Goal: Information Seeking & Learning: Find specific fact

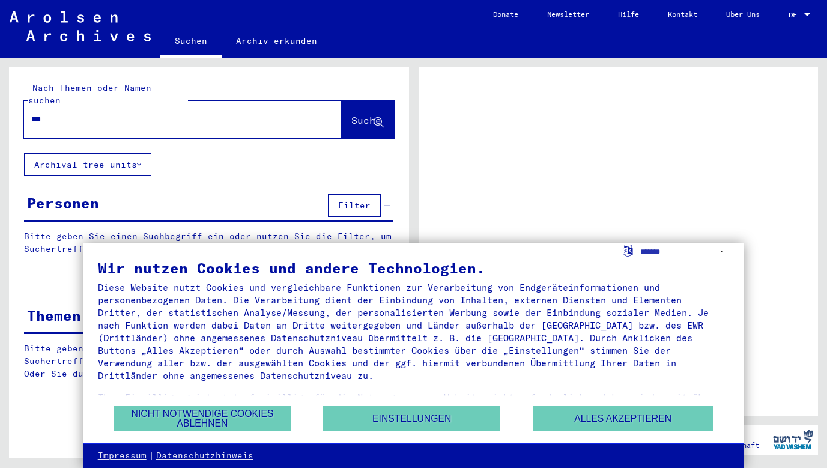
type input "****"
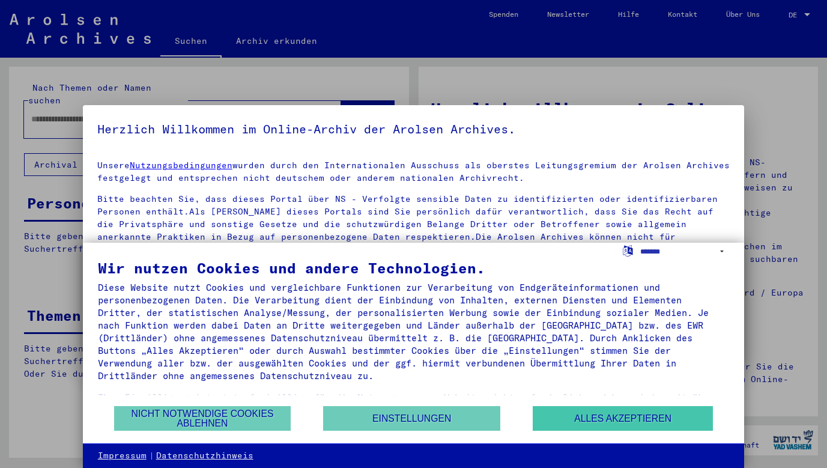
click at [602, 419] on button "Alles akzeptieren" at bounding box center [623, 418] width 180 height 25
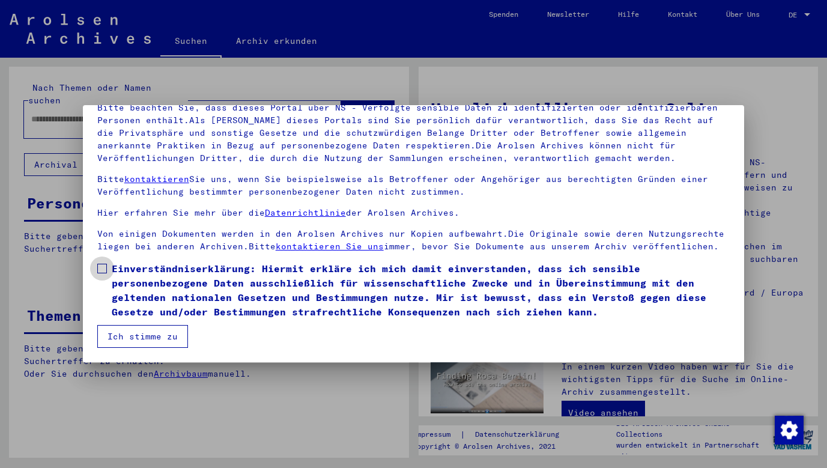
click at [103, 270] on span at bounding box center [102, 269] width 10 height 10
click at [129, 336] on button "Ich stimme zu" at bounding box center [142, 336] width 91 height 23
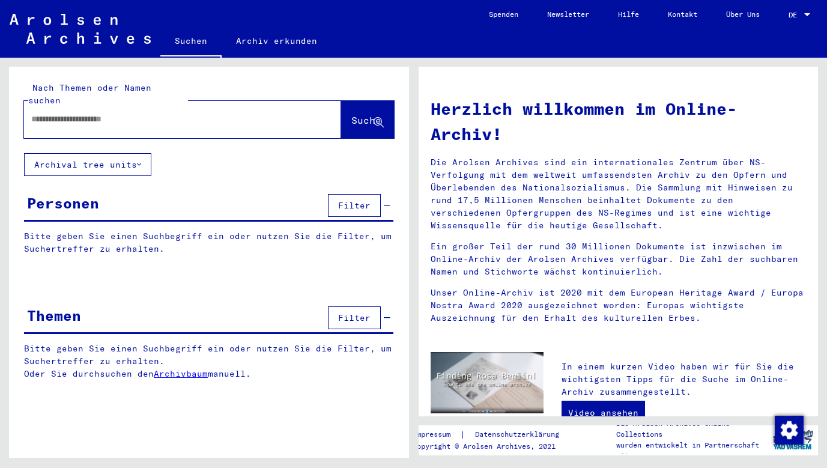
click at [106, 113] on input "text" at bounding box center [168, 119] width 274 height 13
click at [359, 114] on span "Suche" at bounding box center [366, 120] width 30 height 12
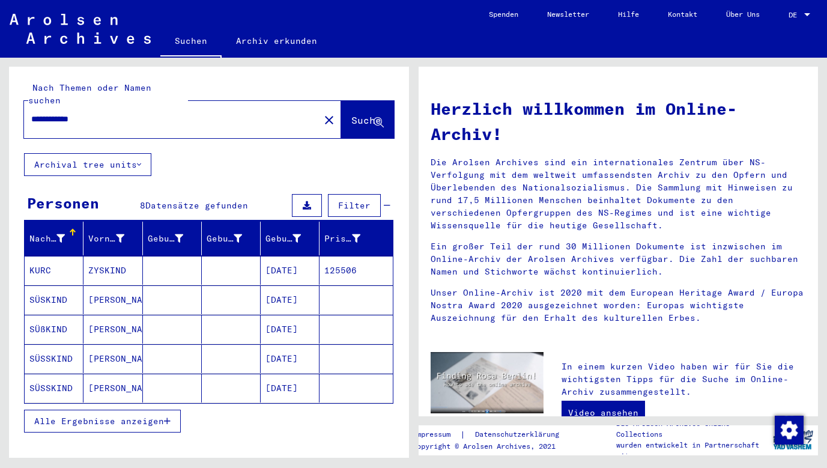
click at [49, 285] on mat-cell "SÜSKIND" at bounding box center [54, 299] width 59 height 29
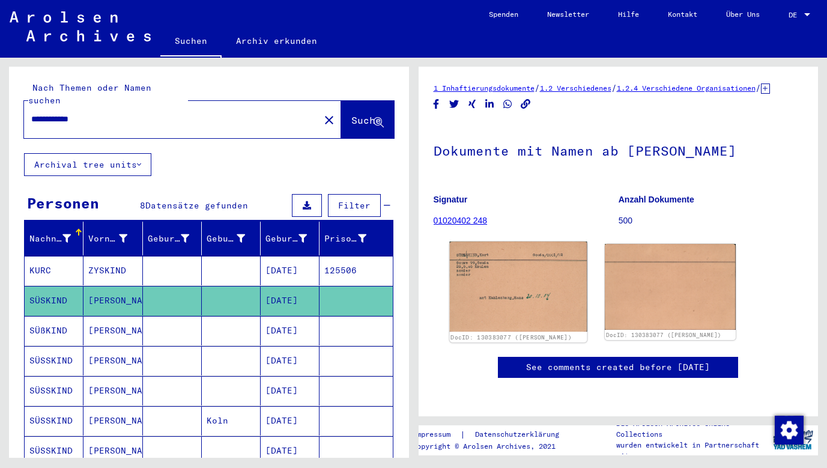
click at [562, 318] on img at bounding box center [518, 287] width 138 height 90
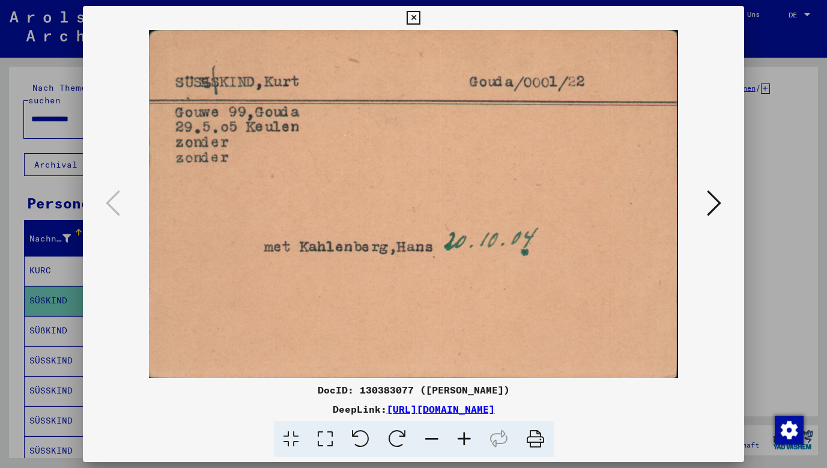
click at [717, 204] on icon at bounding box center [714, 203] width 14 height 29
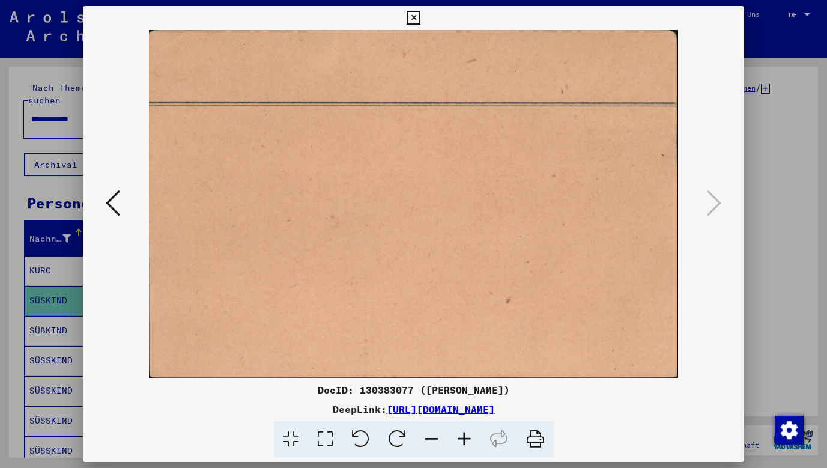
click at [421, 17] on icon at bounding box center [414, 18] width 14 height 14
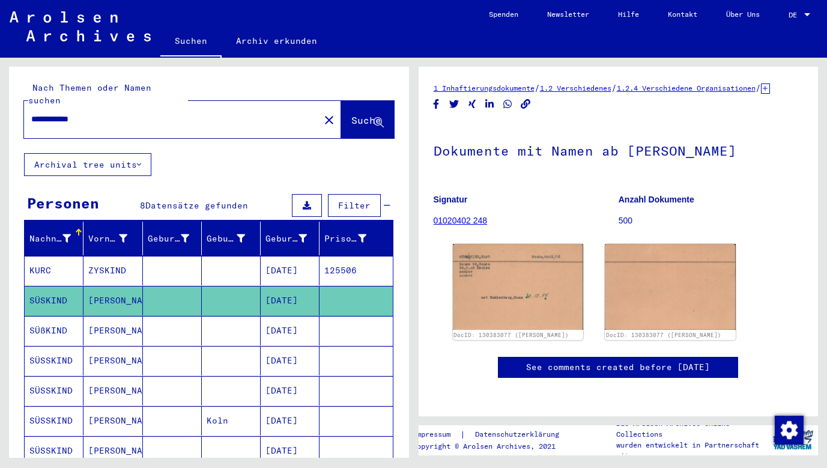
click at [45, 316] on mat-cell "SÜßKIND" at bounding box center [54, 330] width 59 height 29
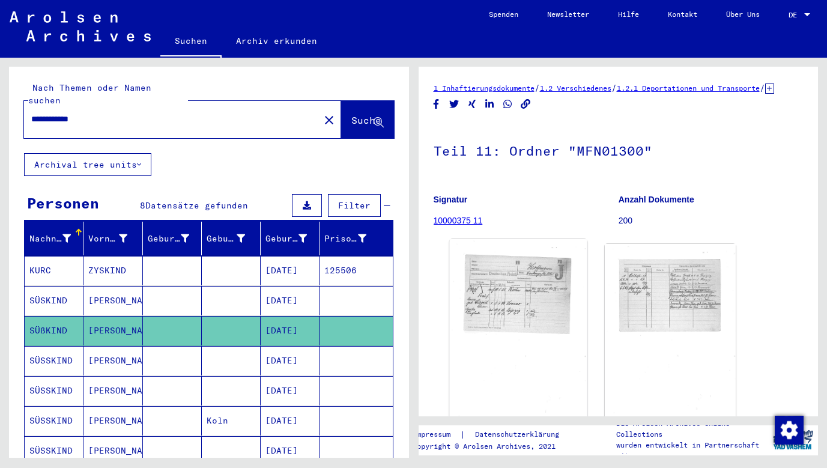
click at [506, 299] on img at bounding box center [518, 334] width 138 height 190
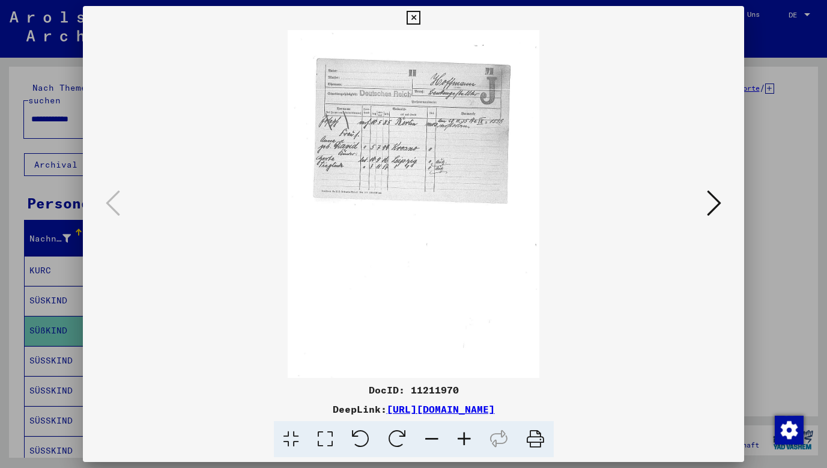
click at [710, 211] on icon at bounding box center [714, 203] width 14 height 29
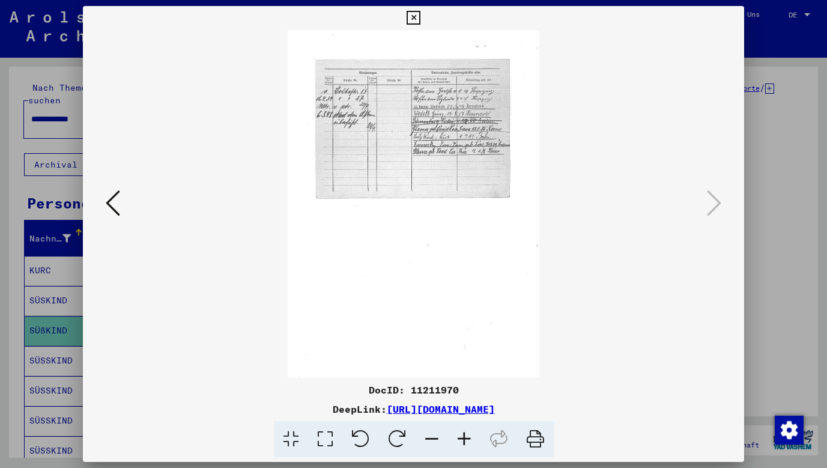
click at [421, 14] on icon at bounding box center [414, 18] width 14 height 14
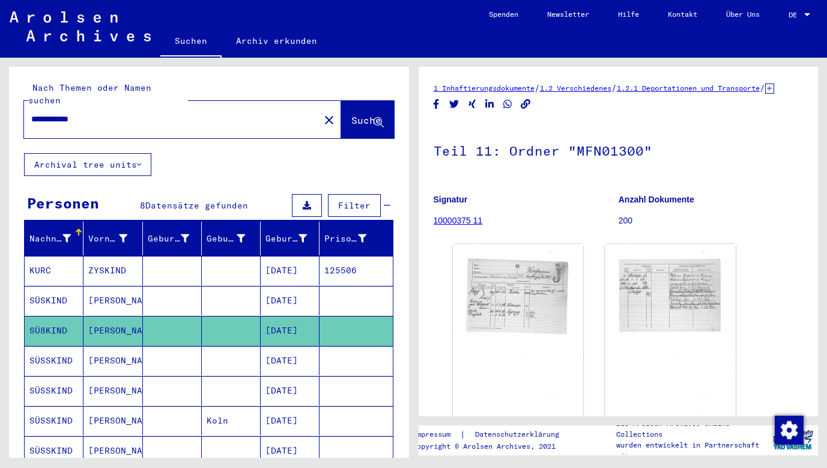
click at [50, 376] on mat-cell "SÜSSKIND" at bounding box center [54, 390] width 59 height 29
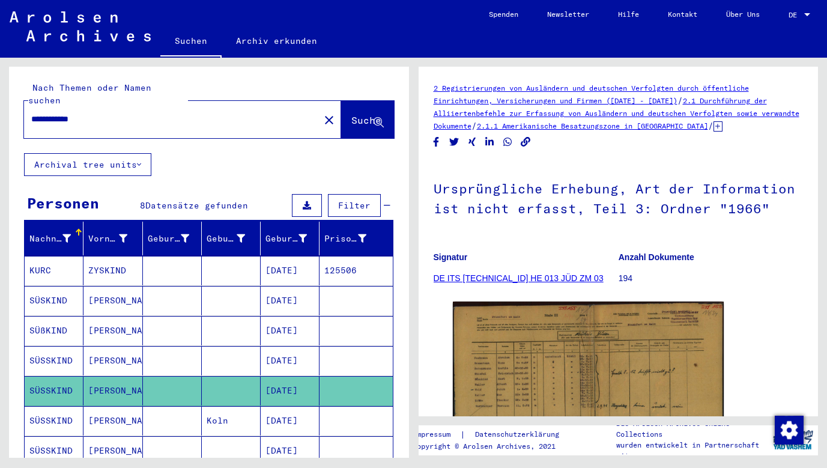
click at [47, 415] on icon at bounding box center [50, 420] width 30 height 48
click at [49, 408] on icon at bounding box center [50, 420] width 30 height 48
click at [78, 407] on mat-cell "SÜSSKIND" at bounding box center [54, 420] width 59 height 29
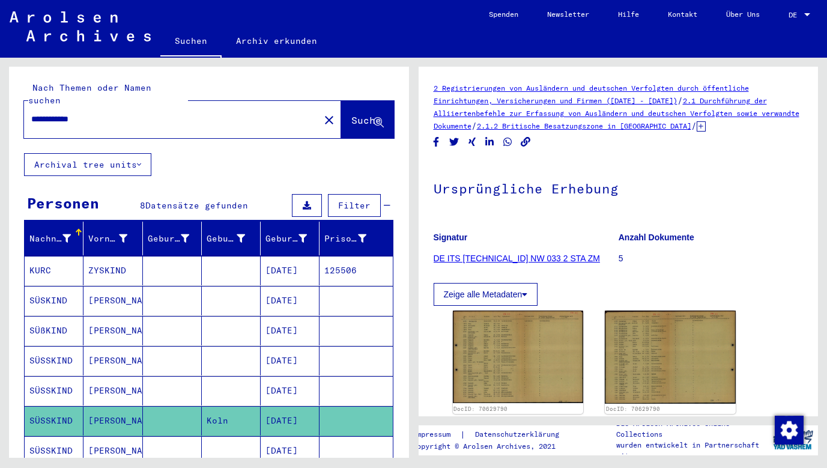
click at [53, 437] on icon at bounding box center [50, 420] width 30 height 48
click at [53, 436] on icon at bounding box center [50, 420] width 30 height 48
click at [65, 440] on mat-cell "SÜSSKIND" at bounding box center [54, 450] width 59 height 29
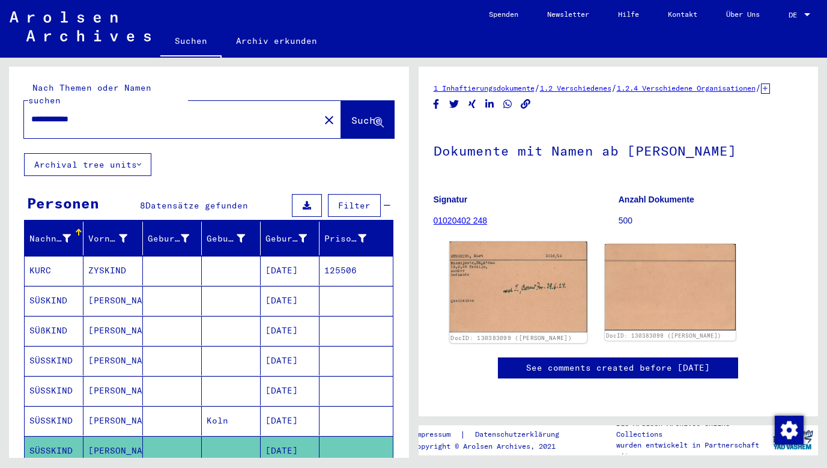
click at [502, 299] on img at bounding box center [518, 287] width 138 height 91
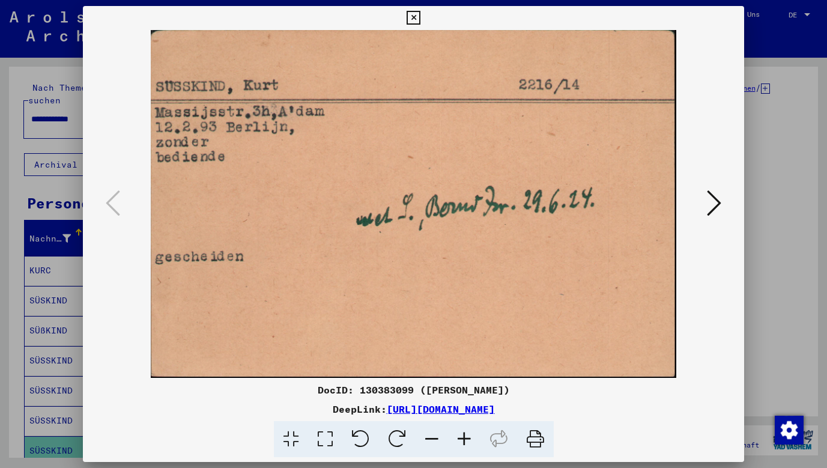
click at [421, 17] on icon at bounding box center [414, 18] width 14 height 14
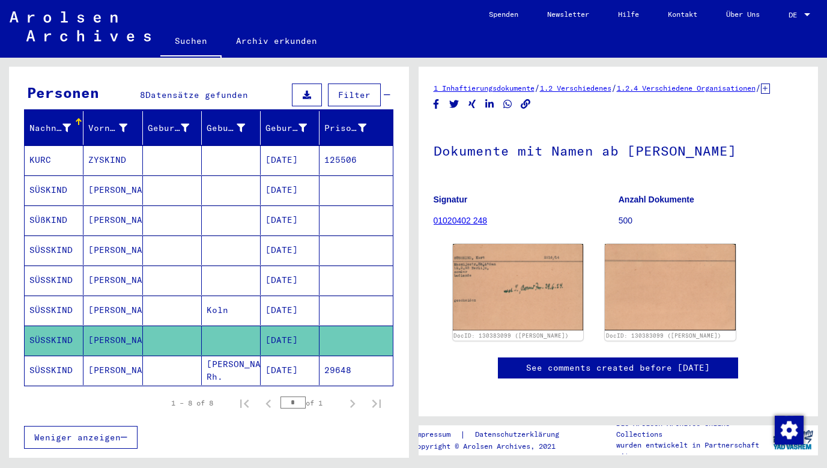
scroll to position [136, 0]
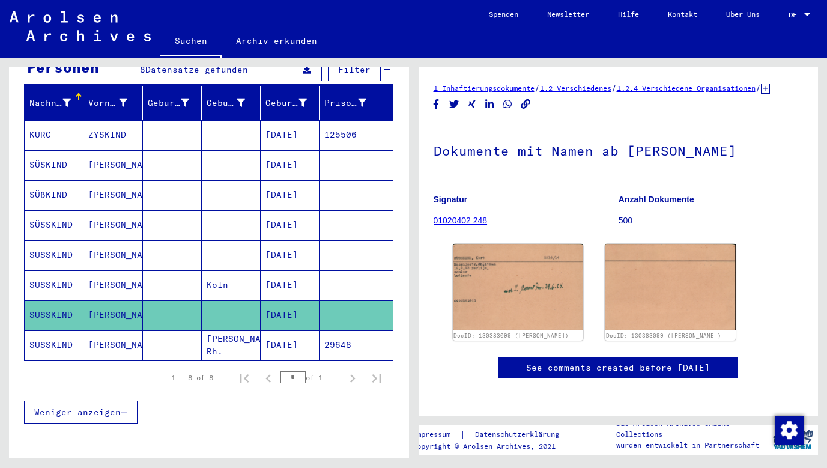
click at [43, 330] on mat-cell "SÜSSKIND" at bounding box center [54, 344] width 59 height 29
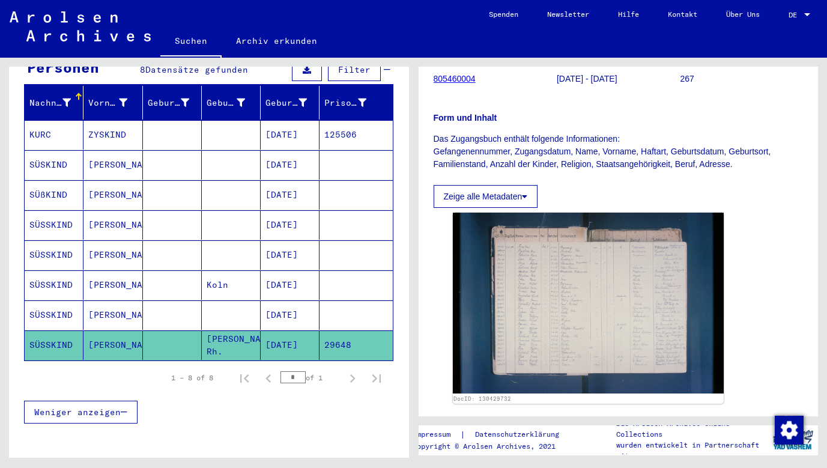
scroll to position [186, 0]
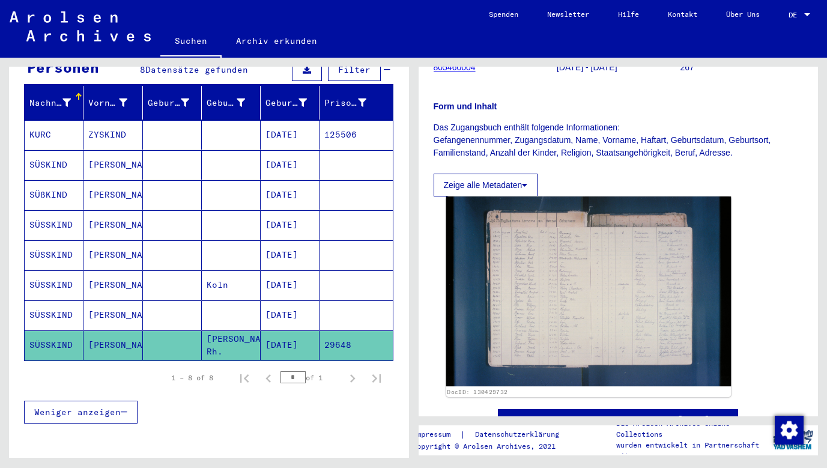
click at [500, 293] on img at bounding box center [588, 291] width 285 height 190
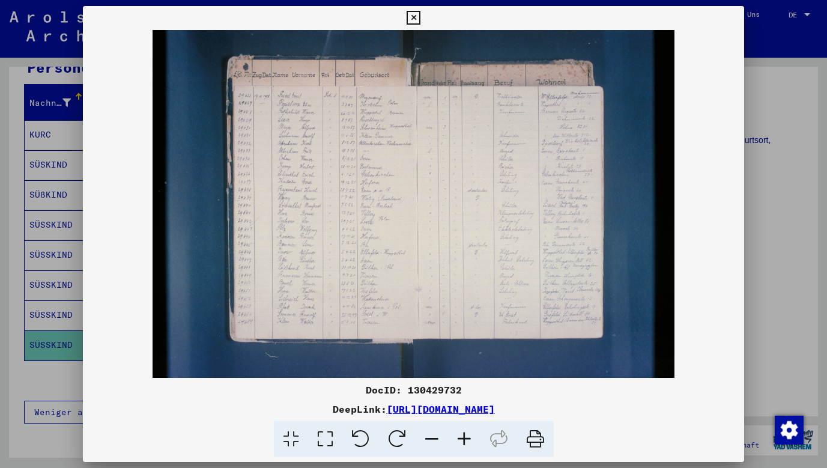
click at [458, 438] on icon at bounding box center [464, 439] width 32 height 37
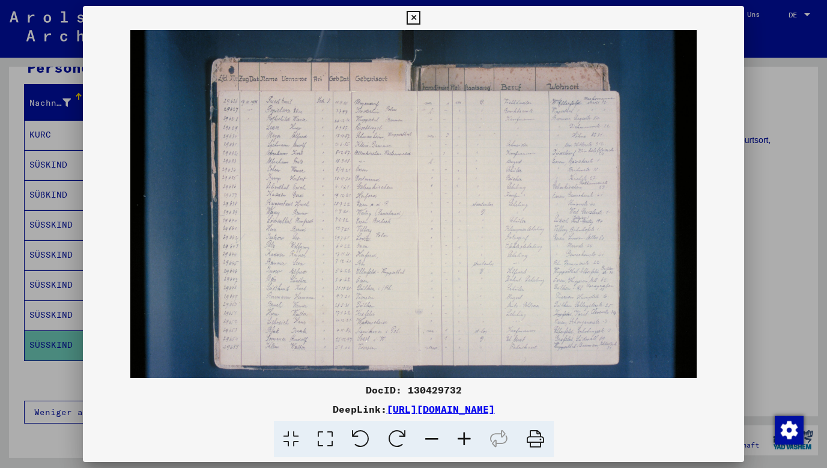
click at [457, 438] on icon at bounding box center [464, 439] width 32 height 37
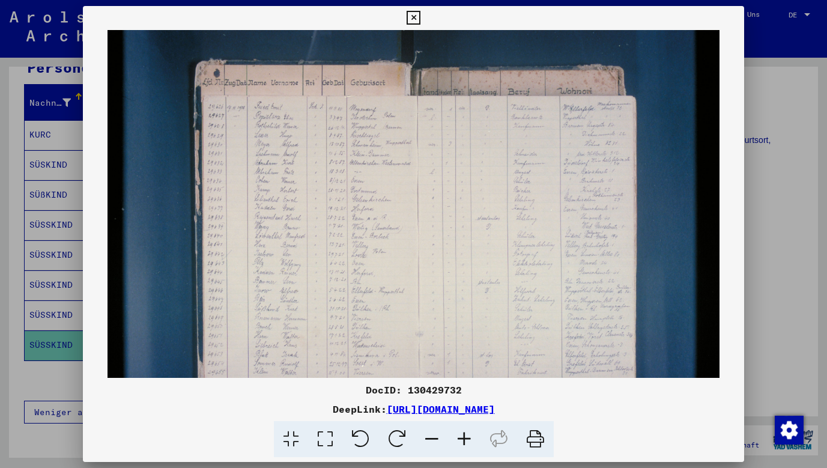
click at [457, 438] on icon at bounding box center [464, 439] width 32 height 37
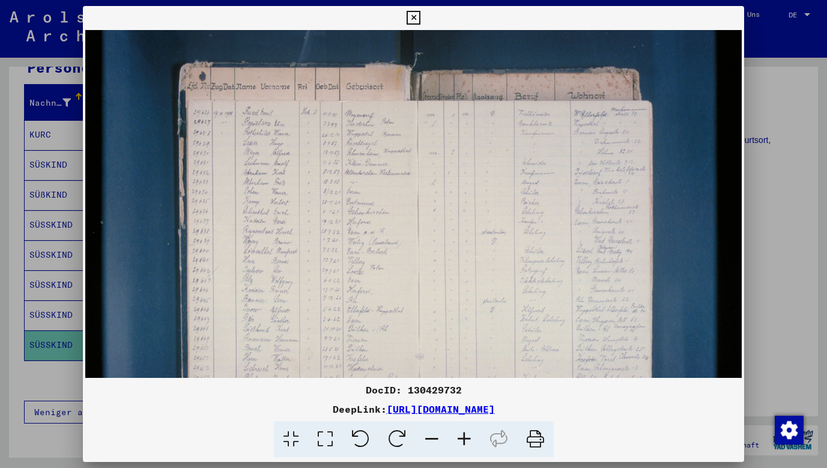
click at [457, 438] on icon at bounding box center [464, 439] width 32 height 37
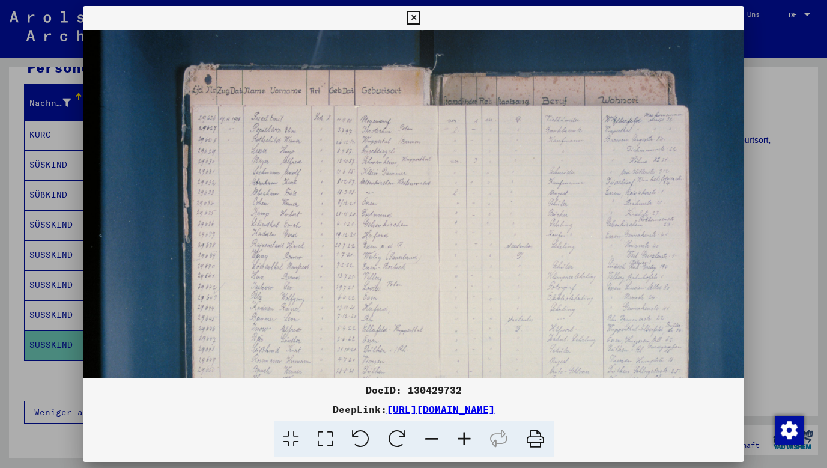
click at [457, 438] on icon at bounding box center [464, 439] width 32 height 37
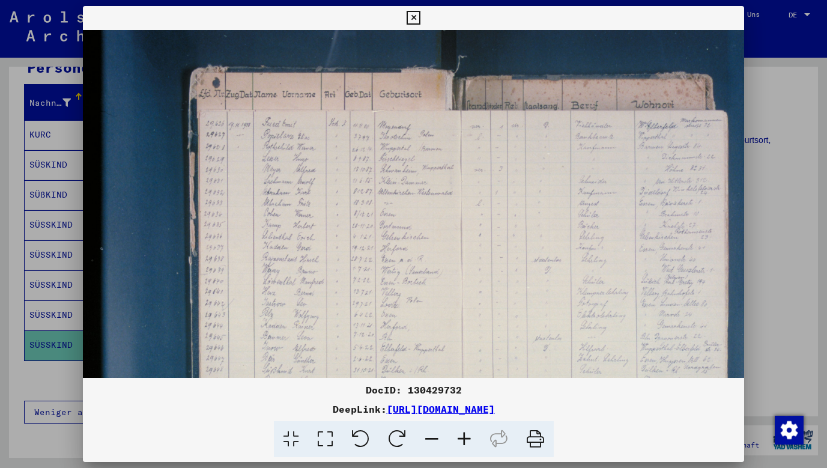
click at [457, 437] on icon at bounding box center [464, 439] width 32 height 37
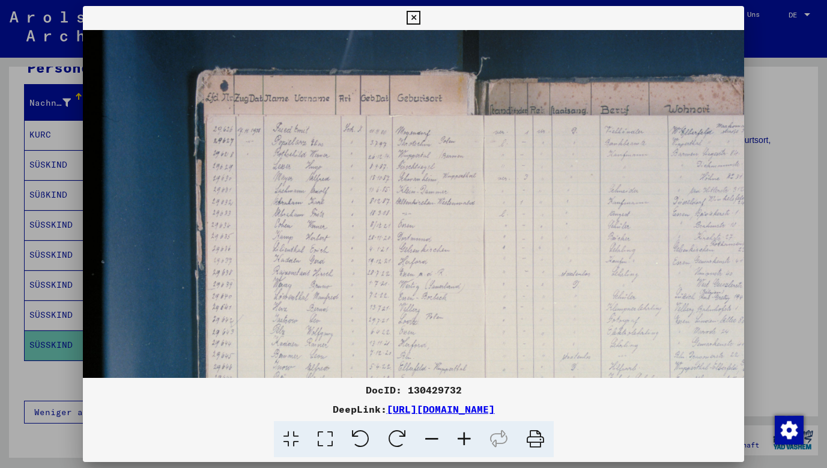
scroll to position [0, 0]
click at [461, 436] on icon at bounding box center [464, 439] width 32 height 37
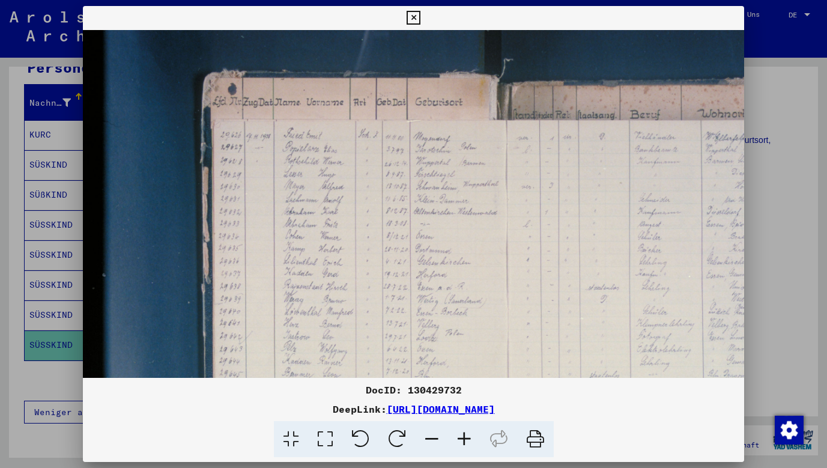
click at [461, 436] on icon at bounding box center [464, 439] width 32 height 37
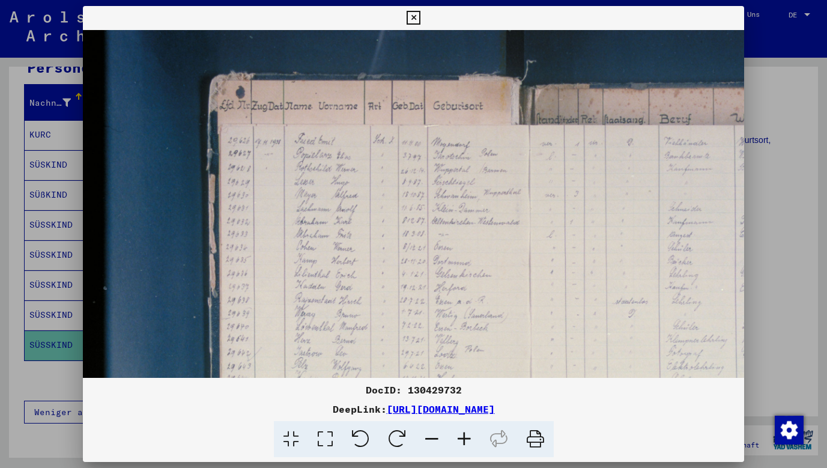
click at [461, 436] on icon at bounding box center [464, 439] width 32 height 37
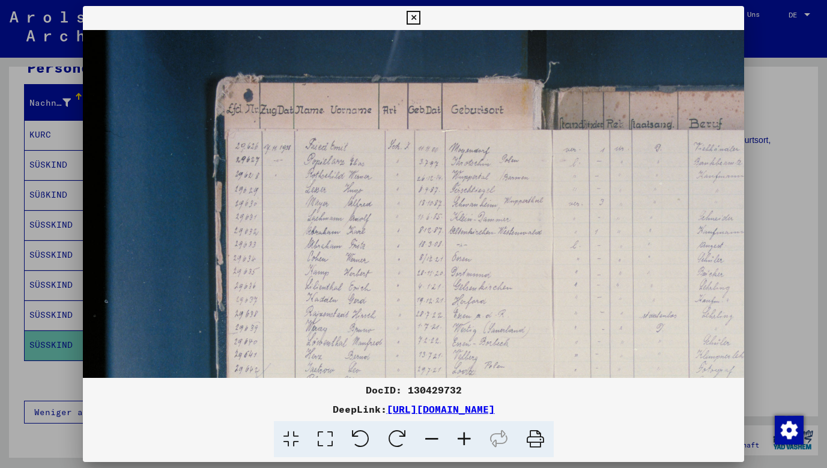
click at [461, 436] on icon at bounding box center [464, 439] width 32 height 37
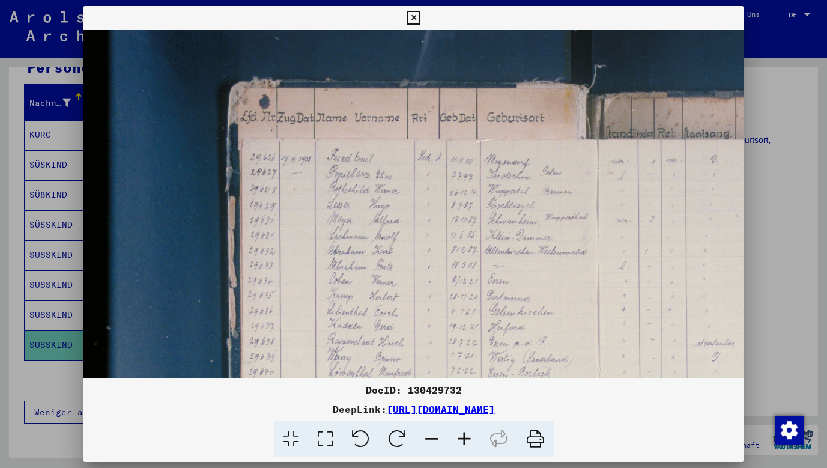
click at [461, 437] on icon at bounding box center [464, 439] width 32 height 37
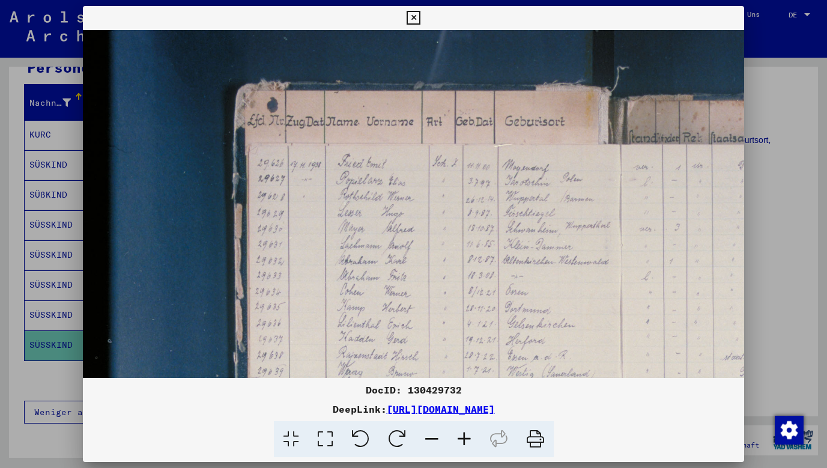
click at [461, 436] on icon at bounding box center [464, 439] width 32 height 37
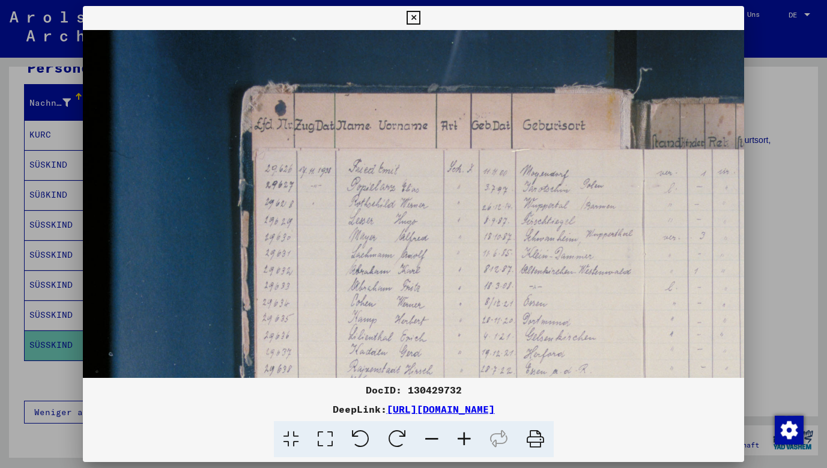
click at [461, 436] on icon at bounding box center [464, 439] width 32 height 37
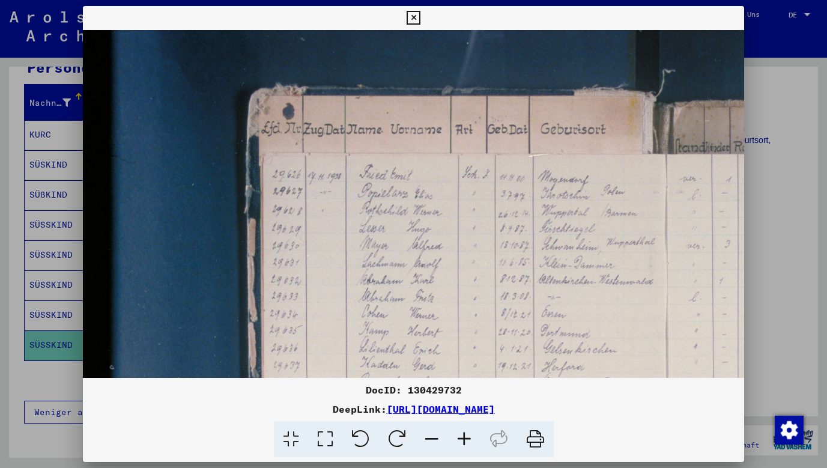
click at [414, 316] on img at bounding box center [659, 414] width 1153 height 768
click at [437, 437] on icon at bounding box center [432, 439] width 32 height 37
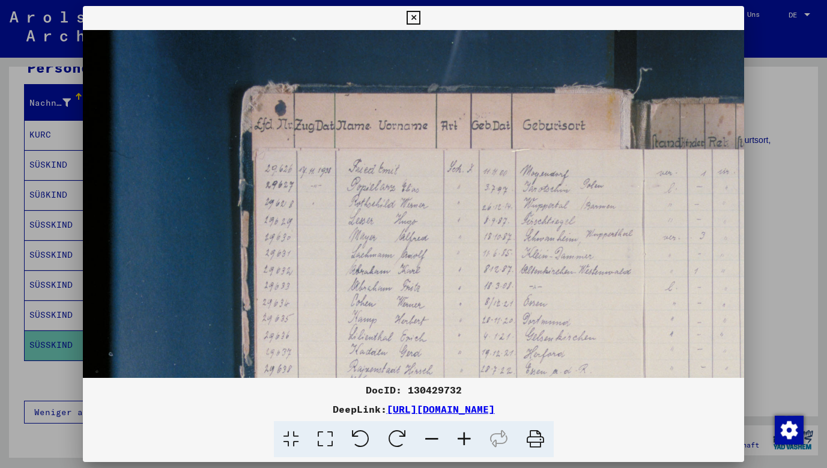
click at [436, 437] on icon at bounding box center [432, 439] width 32 height 37
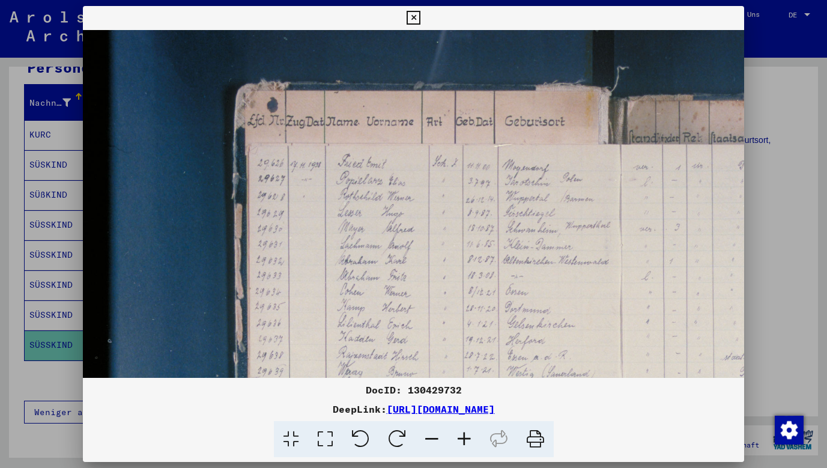
click at [436, 437] on icon at bounding box center [432, 439] width 32 height 37
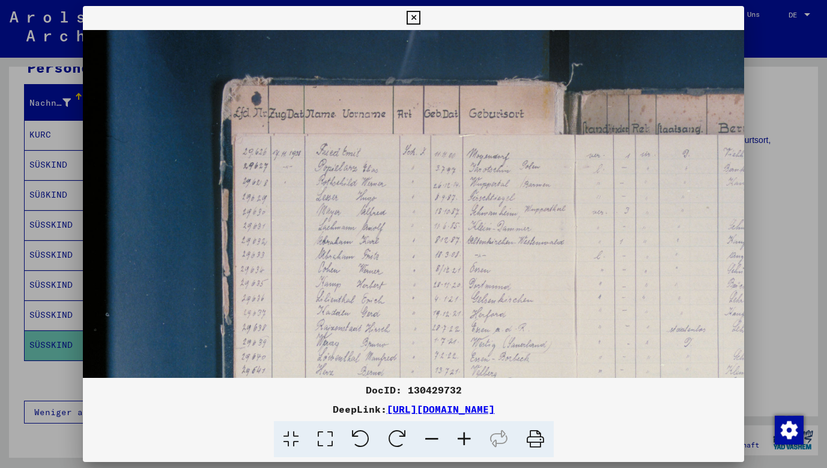
click at [436, 437] on icon at bounding box center [432, 439] width 32 height 37
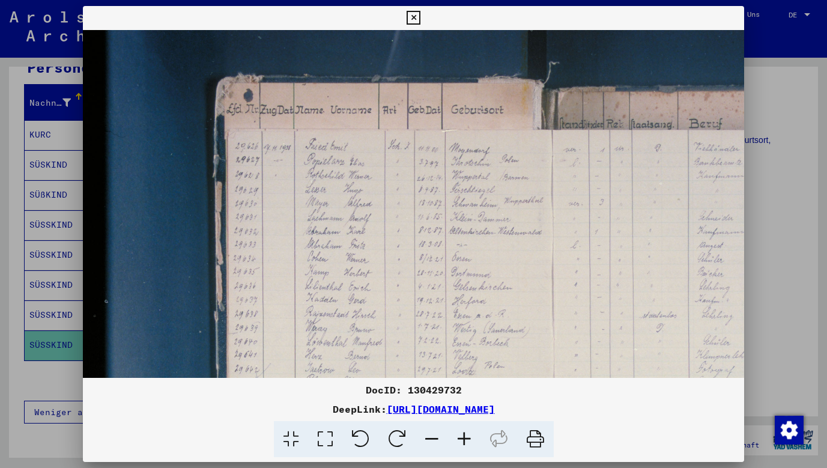
click at [436, 437] on icon at bounding box center [432, 439] width 32 height 37
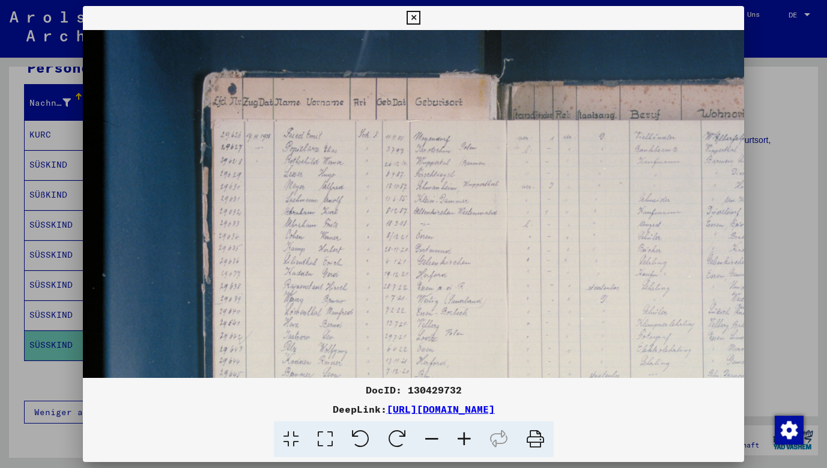
click at [436, 437] on icon at bounding box center [432, 439] width 32 height 37
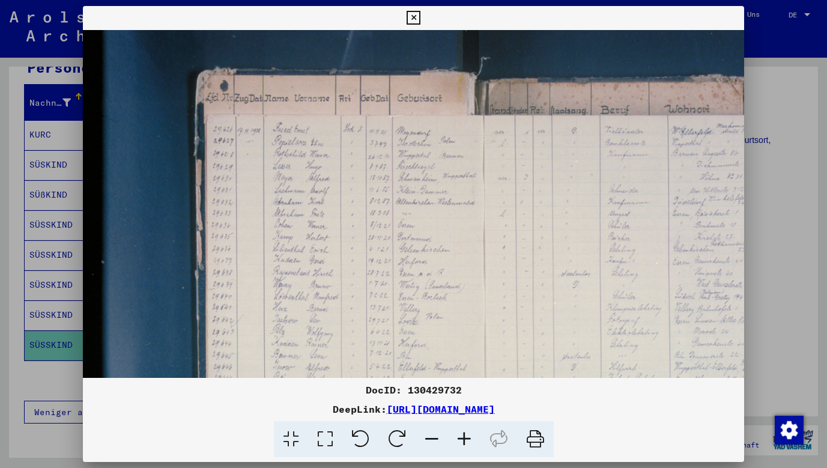
click at [436, 437] on icon at bounding box center [432, 439] width 32 height 37
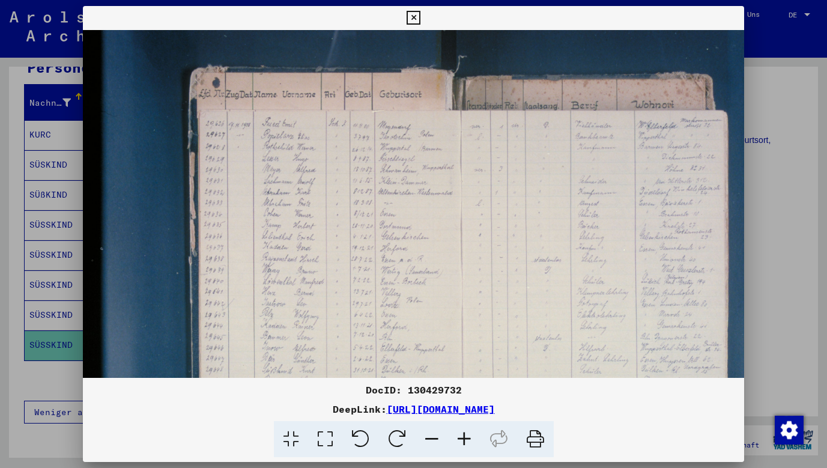
click at [436, 437] on icon at bounding box center [432, 439] width 32 height 37
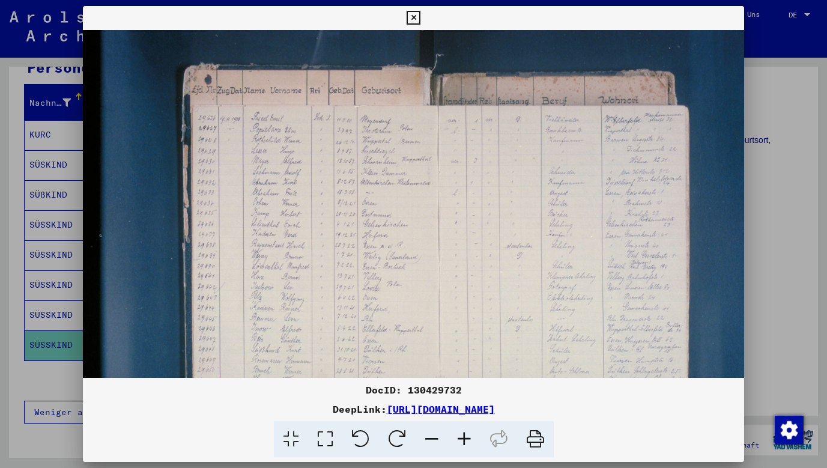
click at [436, 437] on icon at bounding box center [432, 439] width 32 height 37
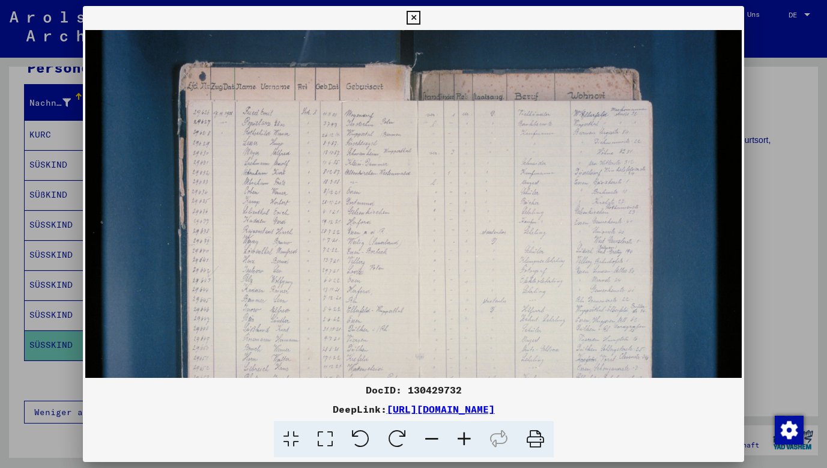
click at [436, 437] on icon at bounding box center [432, 439] width 32 height 37
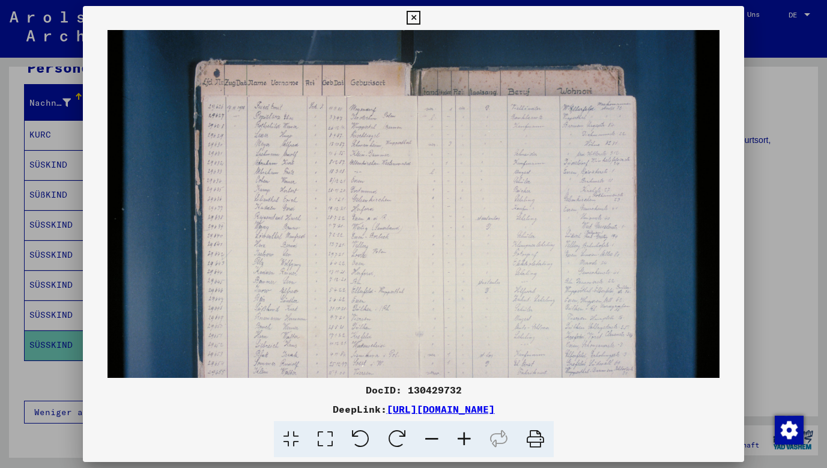
click at [421, 19] on icon at bounding box center [414, 18] width 14 height 14
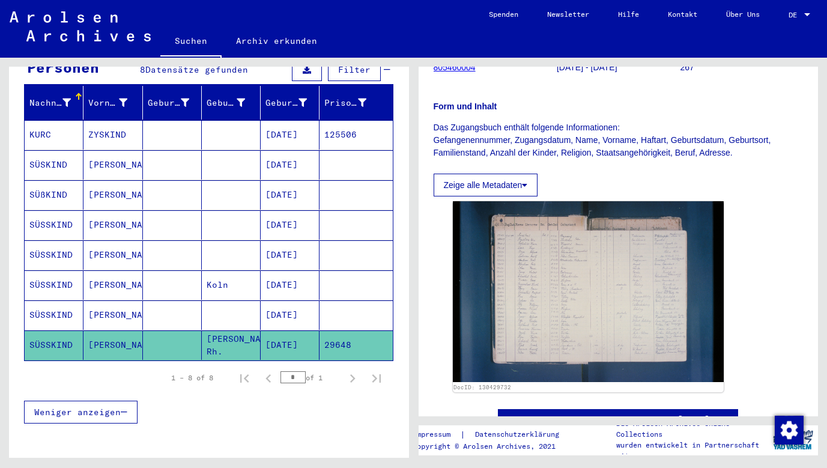
click at [43, 300] on mat-cell "SÜSSKIND" at bounding box center [54, 314] width 59 height 29
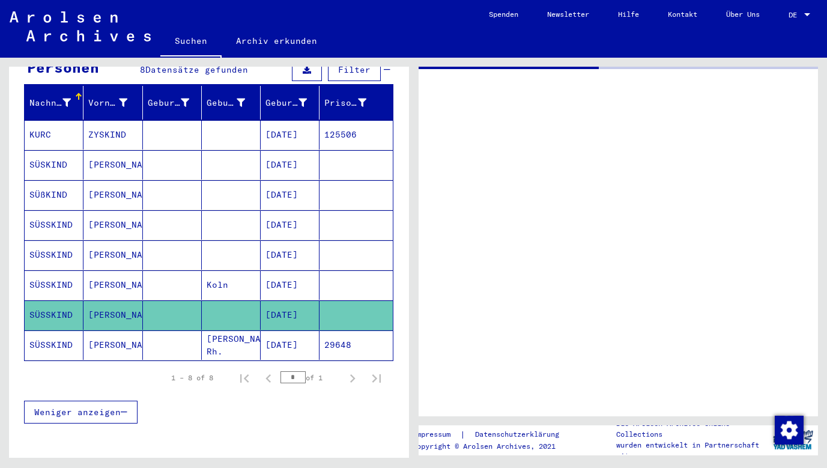
click at [43, 300] on mat-cell "SÜSSKIND" at bounding box center [54, 314] width 59 height 29
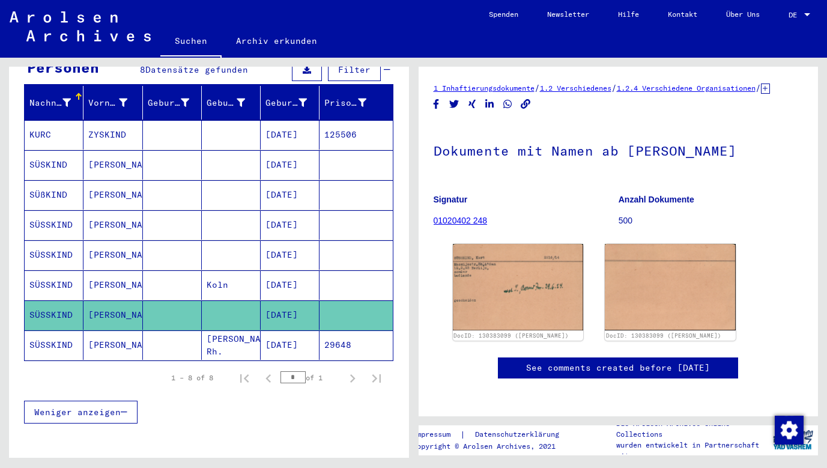
click at [60, 243] on mat-cell "SÜSSKIND" at bounding box center [54, 254] width 59 height 29
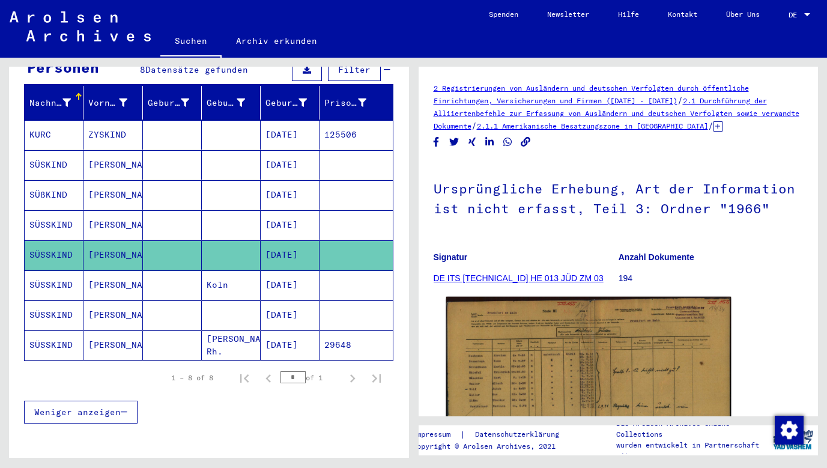
click at [540, 377] on img at bounding box center [588, 395] width 285 height 197
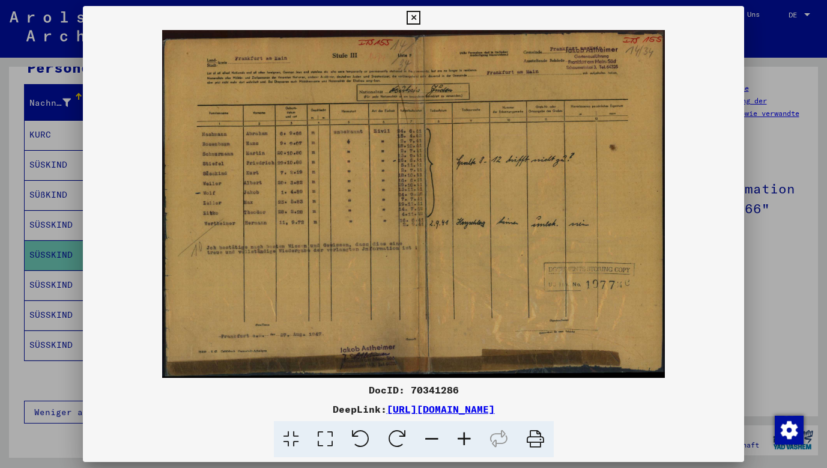
scroll to position [1, 0]
click at [336, 205] on img at bounding box center [414, 204] width 662 height 348
click at [468, 442] on icon at bounding box center [464, 439] width 32 height 37
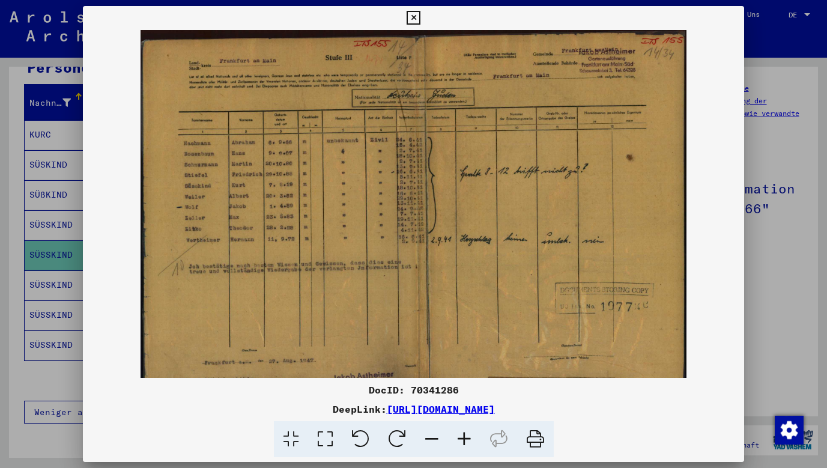
click at [467, 442] on icon at bounding box center [464, 439] width 32 height 37
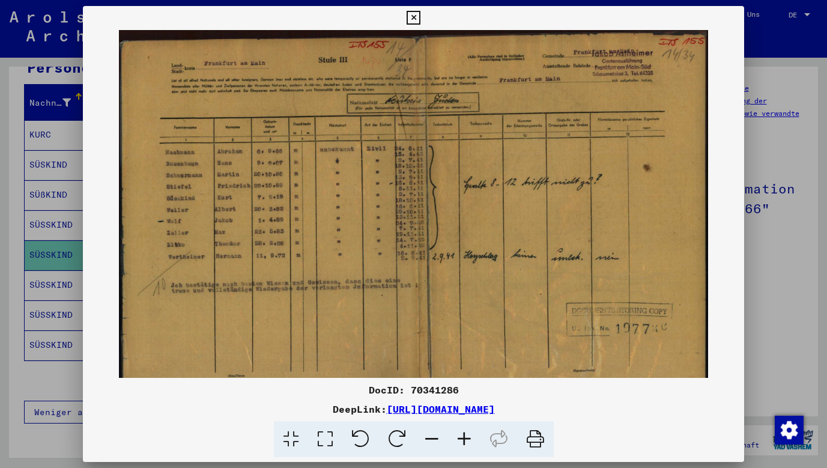
click at [467, 442] on icon at bounding box center [464, 439] width 32 height 37
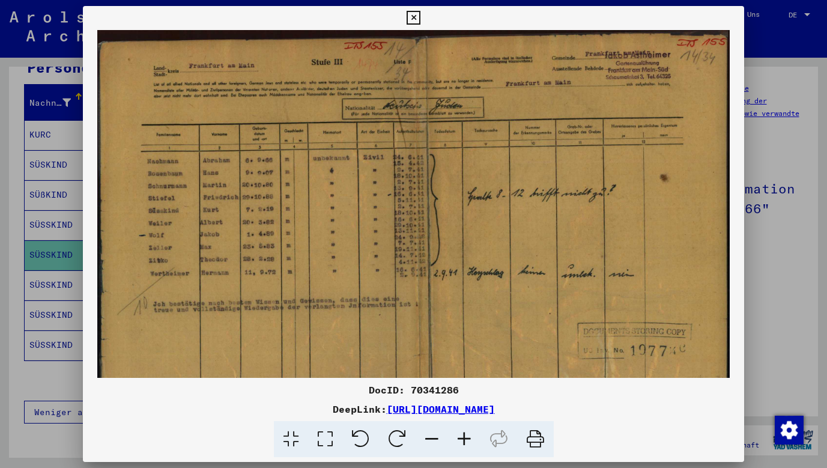
click at [467, 442] on icon at bounding box center [464, 439] width 32 height 37
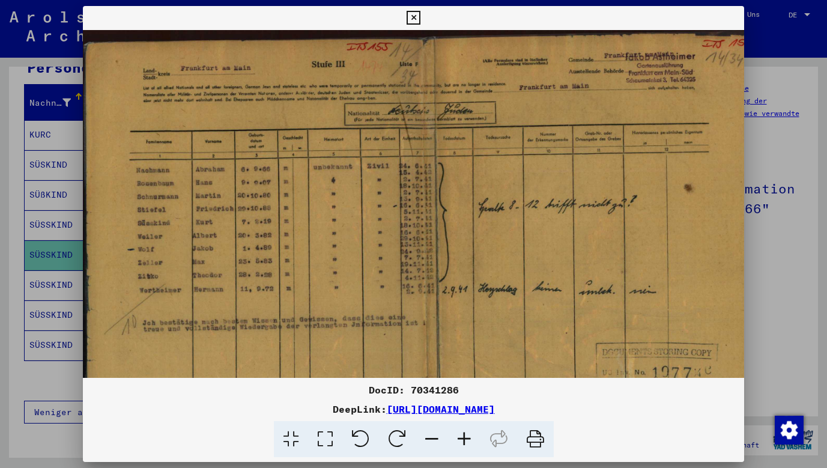
click at [421, 16] on icon at bounding box center [414, 18] width 14 height 14
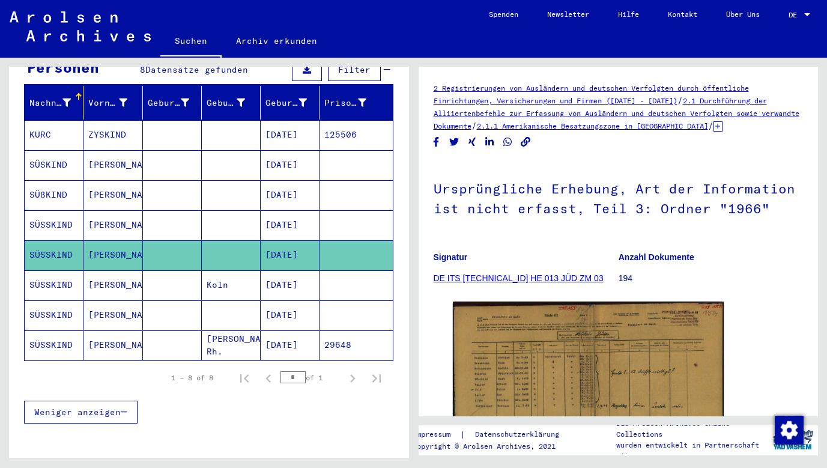
click at [68, 213] on mat-cell "SÜSSKIND" at bounding box center [54, 224] width 59 height 29
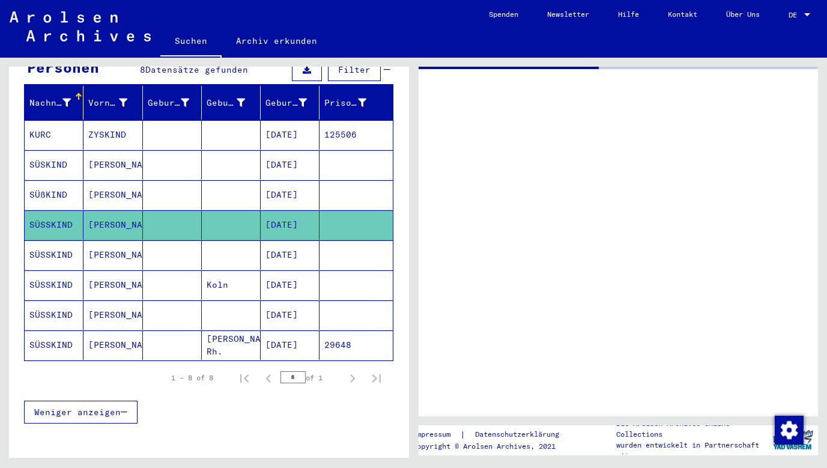
click at [68, 213] on mat-cell "SÜSSKIND" at bounding box center [54, 224] width 59 height 29
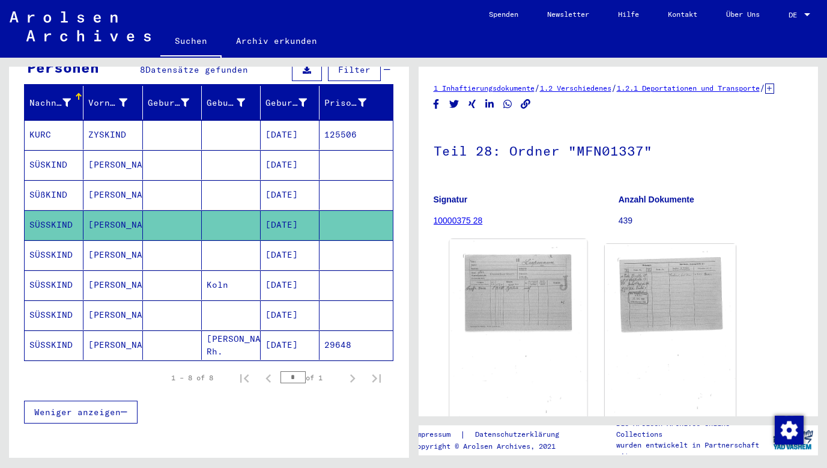
click at [529, 312] on img at bounding box center [518, 334] width 138 height 190
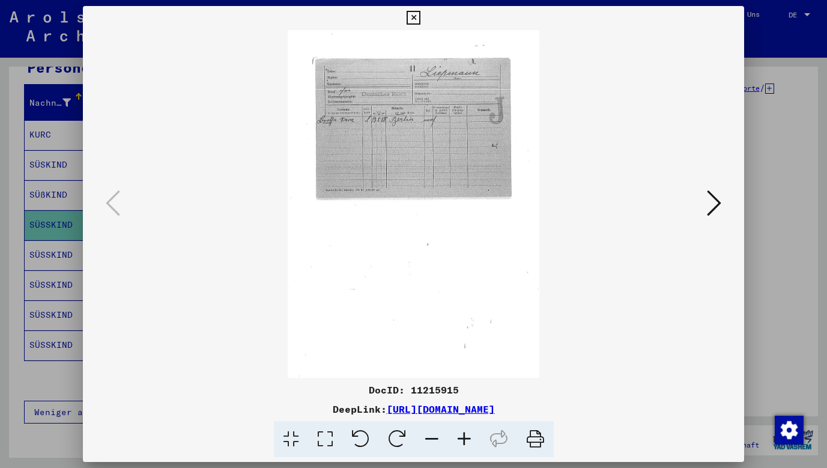
click at [406, 153] on img at bounding box center [414, 204] width 580 height 348
click at [719, 208] on icon at bounding box center [714, 203] width 14 height 29
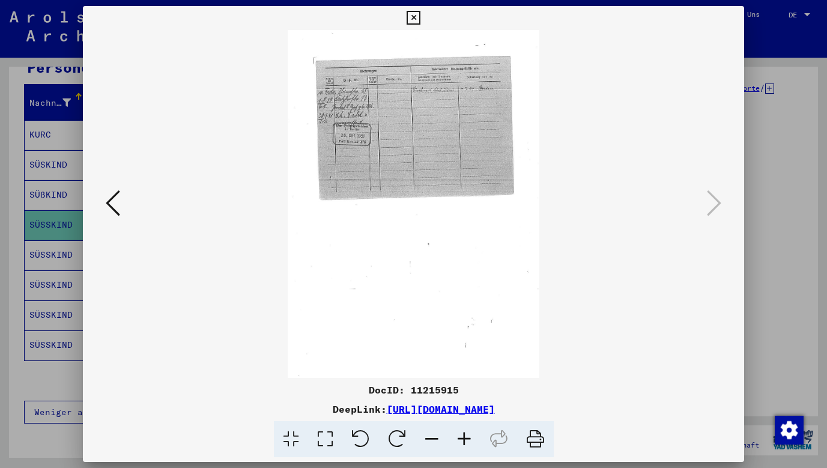
click at [465, 438] on icon at bounding box center [464, 439] width 32 height 37
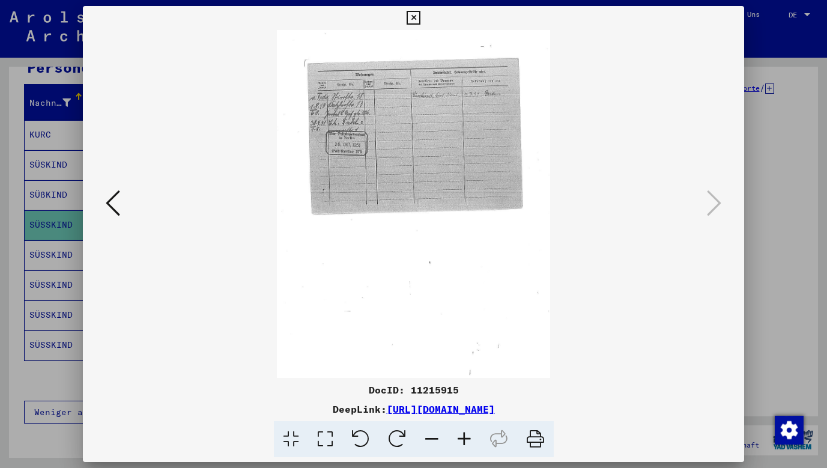
click at [465, 438] on icon at bounding box center [464, 439] width 32 height 37
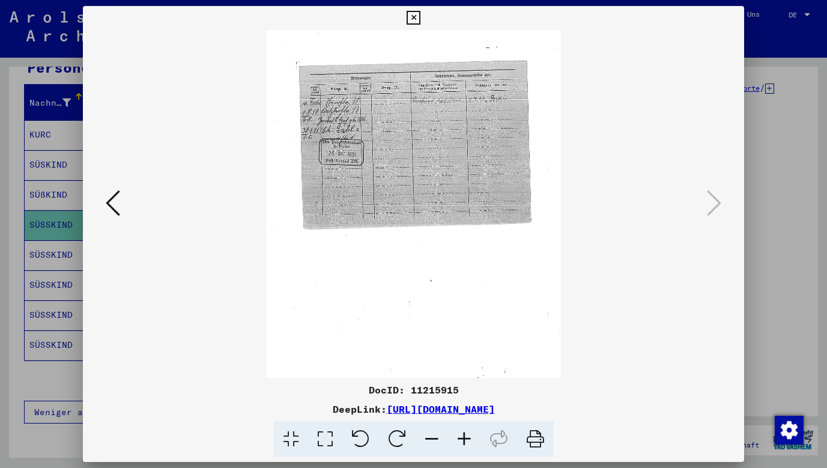
click at [465, 438] on icon at bounding box center [464, 439] width 32 height 37
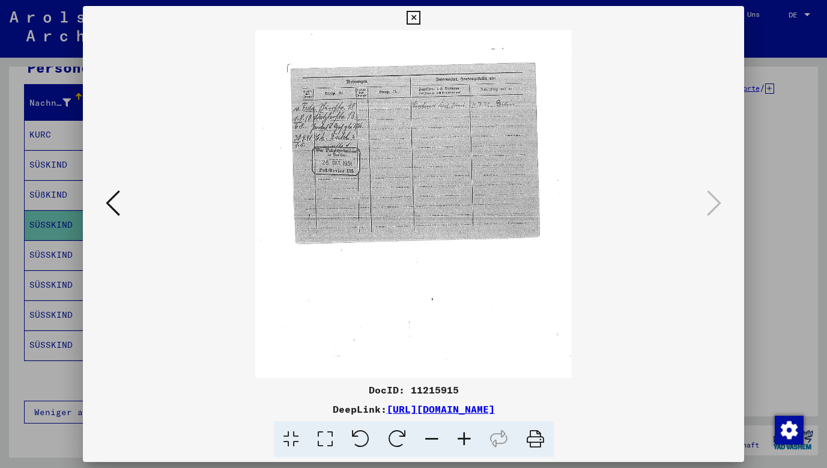
click at [465, 438] on icon at bounding box center [464, 439] width 32 height 37
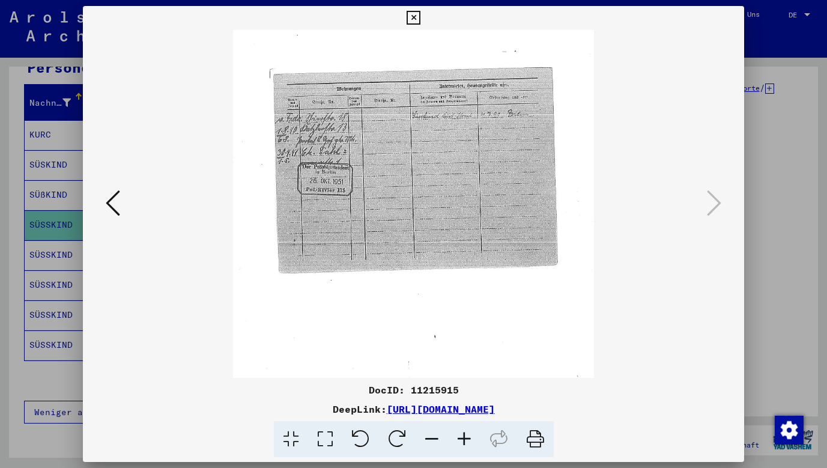
click at [465, 438] on icon at bounding box center [464, 439] width 32 height 37
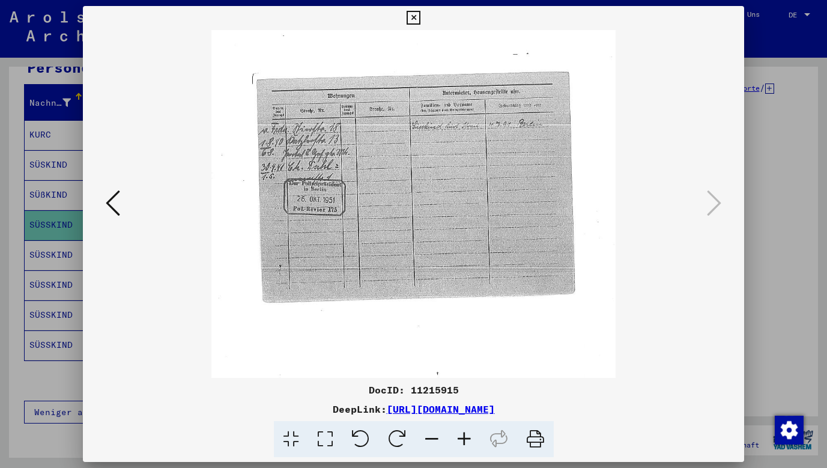
click at [465, 438] on icon at bounding box center [464, 439] width 32 height 37
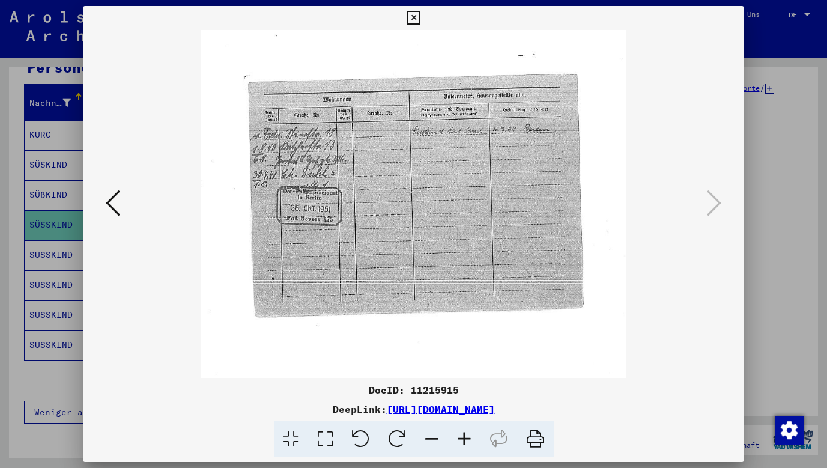
click at [465, 438] on icon at bounding box center [464, 439] width 32 height 37
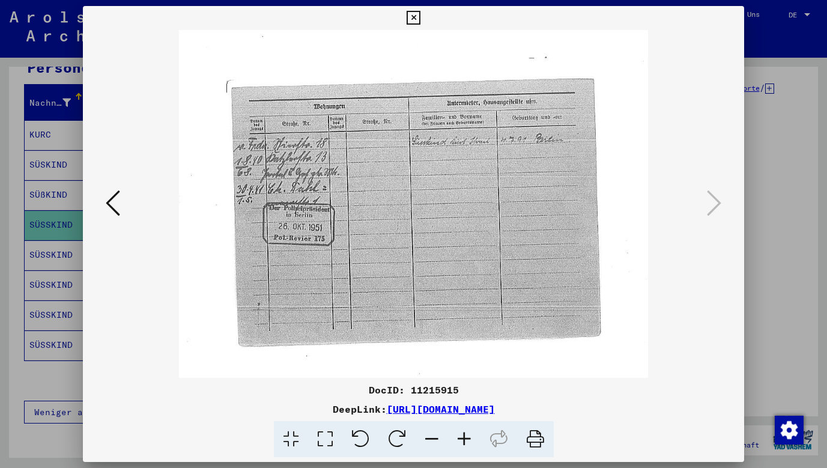
click at [465, 438] on icon at bounding box center [464, 439] width 32 height 37
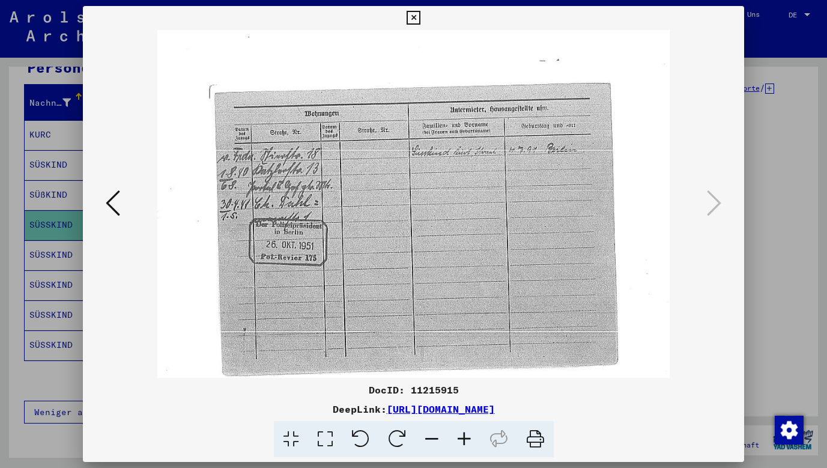
click at [465, 438] on icon at bounding box center [464, 439] width 32 height 37
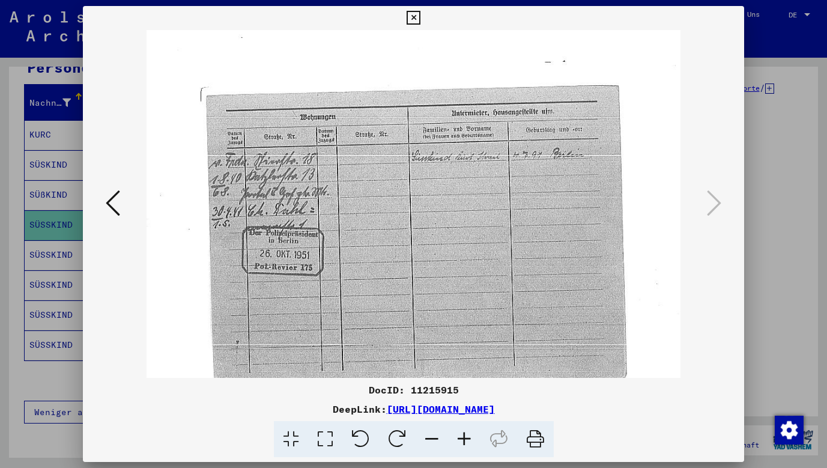
click at [111, 205] on icon at bounding box center [113, 203] width 14 height 29
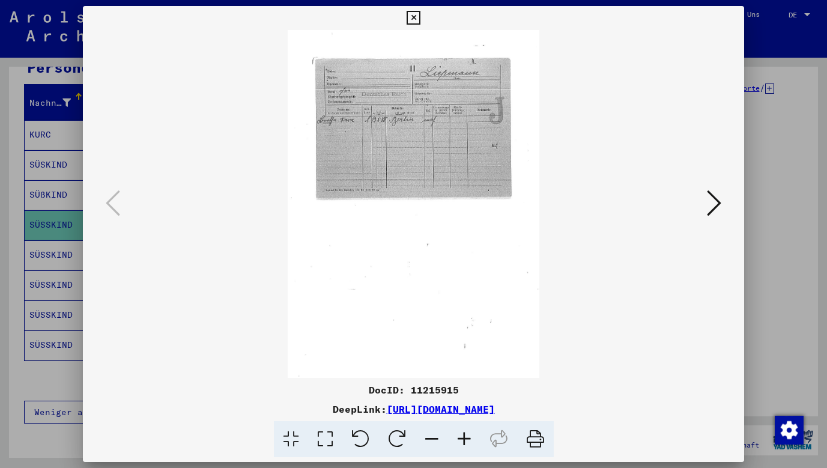
click at [421, 16] on icon at bounding box center [414, 18] width 14 height 14
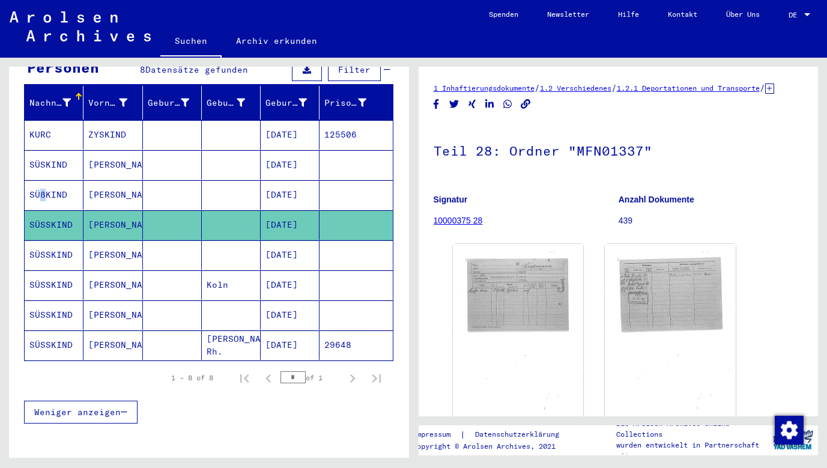
click at [37, 186] on mat-cell "SÜßKIND" at bounding box center [54, 194] width 59 height 29
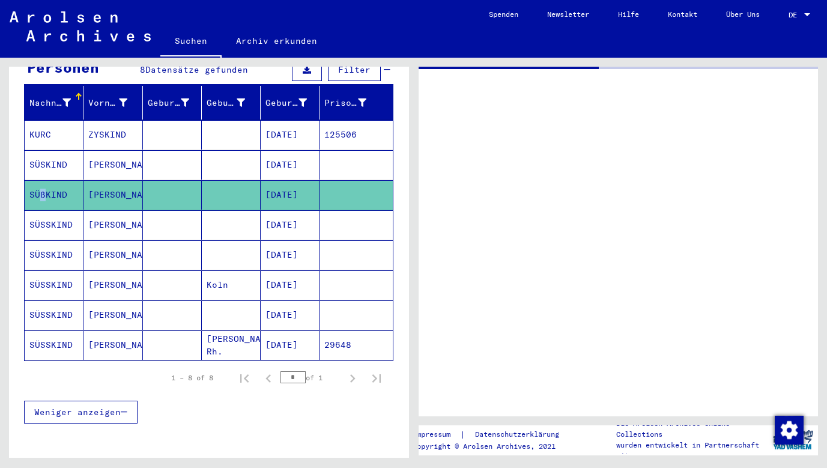
click at [37, 186] on mat-cell "SÜßKIND" at bounding box center [54, 194] width 59 height 29
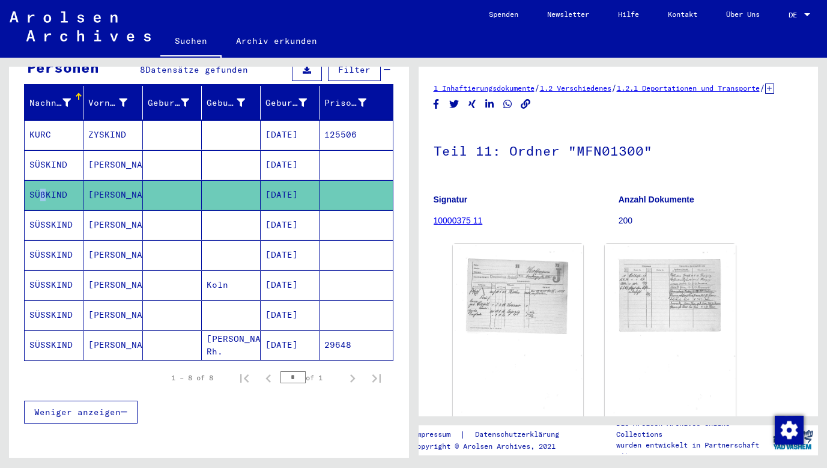
click at [227, 184] on mat-cell at bounding box center [231, 194] width 59 height 29
click at [226, 184] on mat-cell at bounding box center [231, 194] width 59 height 29
click at [523, 296] on img at bounding box center [518, 334] width 138 height 190
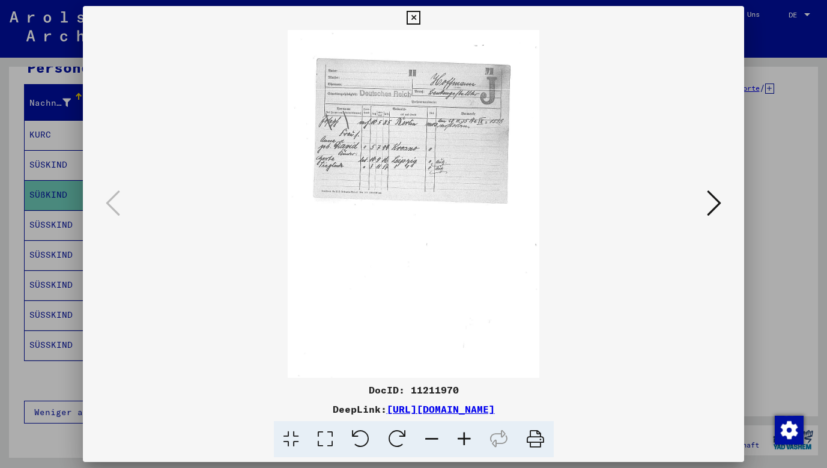
click at [467, 435] on icon at bounding box center [464, 439] width 32 height 37
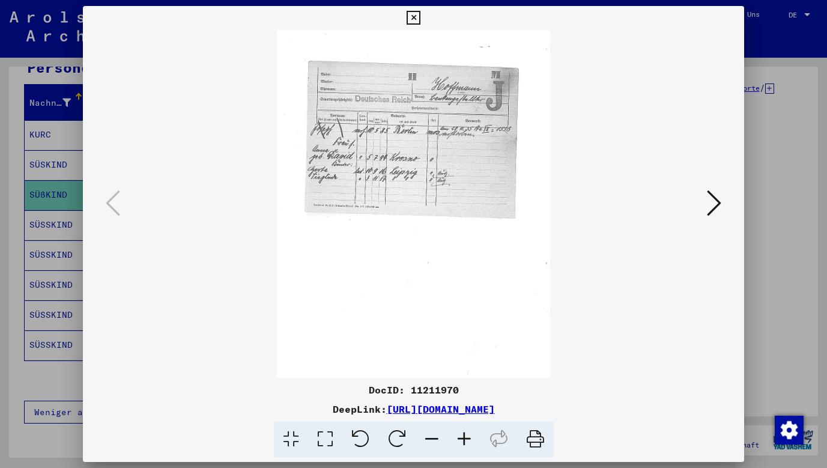
click at [467, 435] on icon at bounding box center [464, 439] width 32 height 37
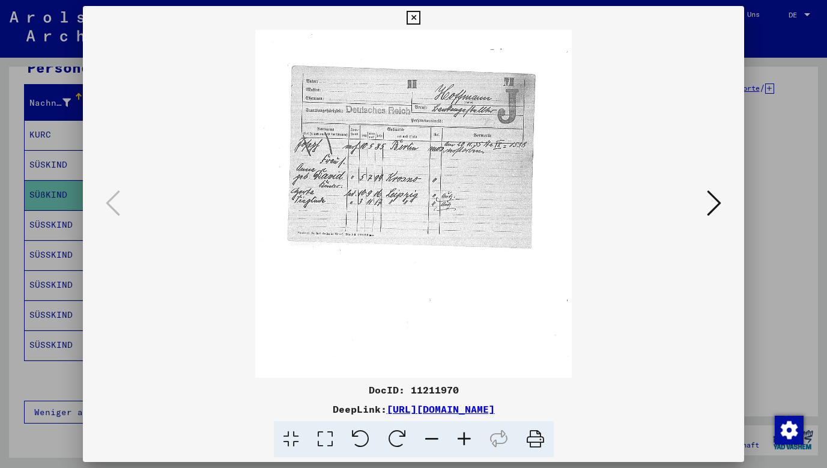
click at [467, 435] on icon at bounding box center [464, 439] width 32 height 37
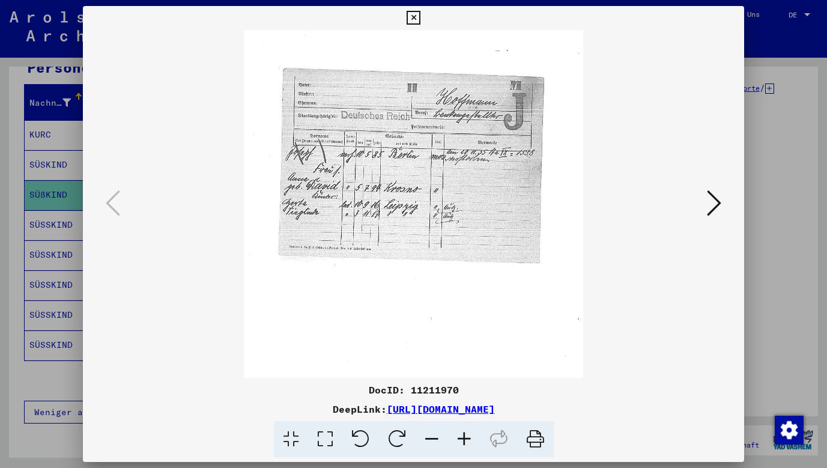
click at [467, 435] on icon at bounding box center [464, 439] width 32 height 37
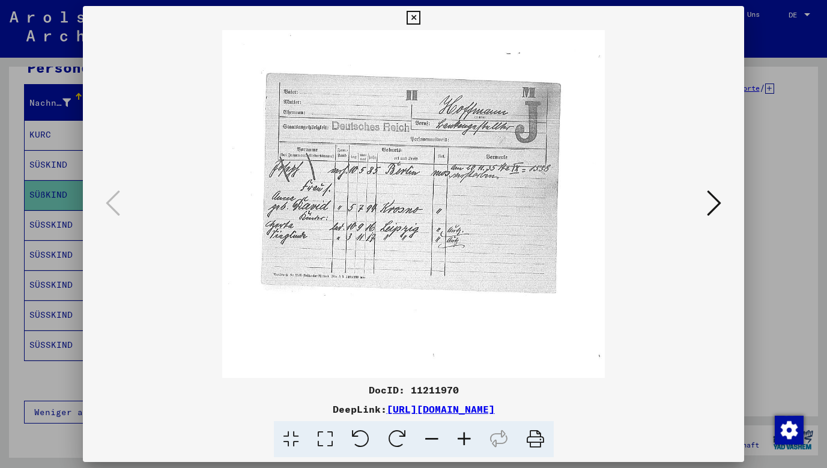
click at [467, 435] on icon at bounding box center [464, 439] width 32 height 37
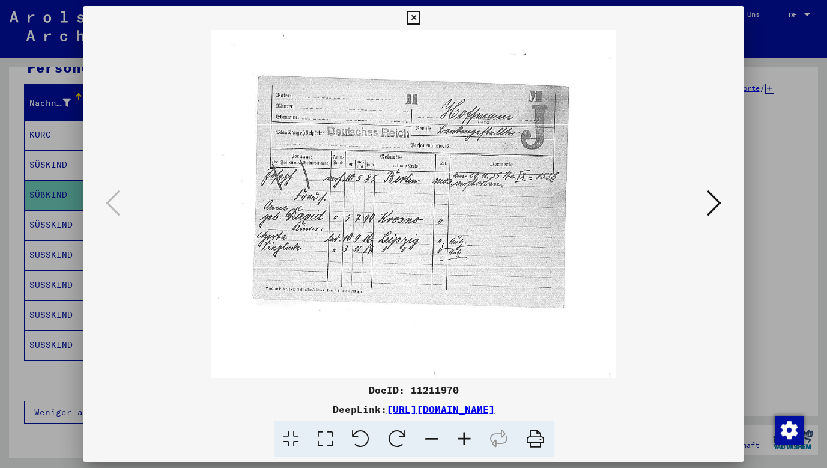
click at [467, 435] on icon at bounding box center [464, 439] width 32 height 37
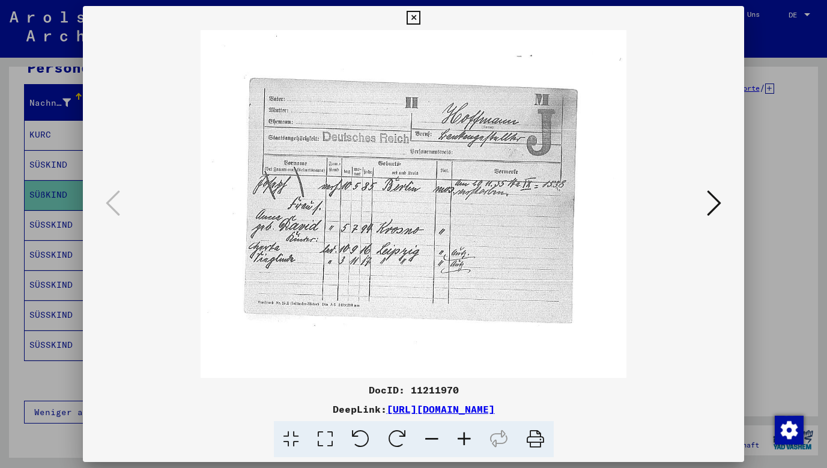
click at [467, 435] on icon at bounding box center [464, 439] width 32 height 37
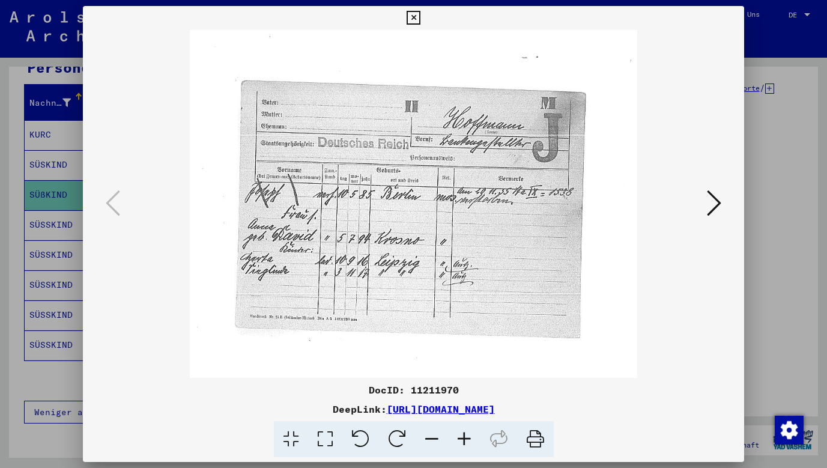
click at [467, 435] on icon at bounding box center [464, 439] width 32 height 37
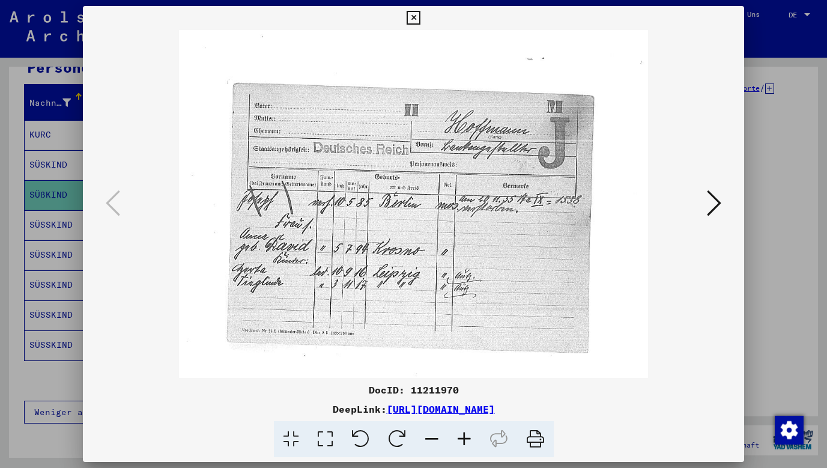
click at [467, 435] on icon at bounding box center [464, 439] width 32 height 37
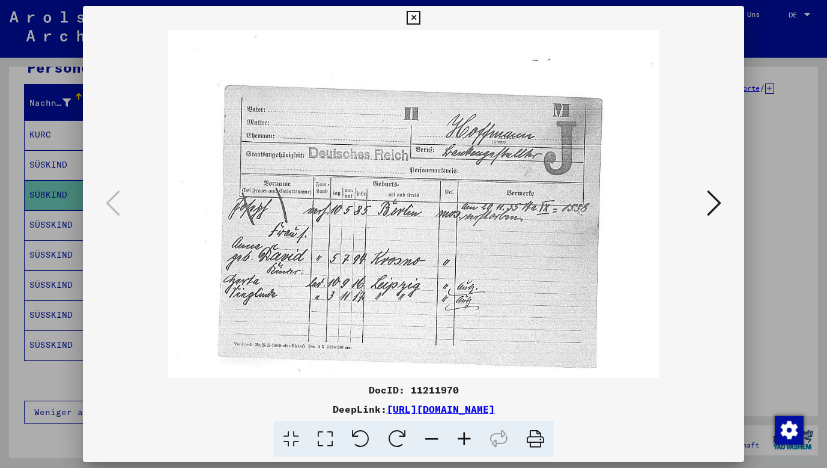
click at [721, 211] on icon at bounding box center [714, 203] width 14 height 29
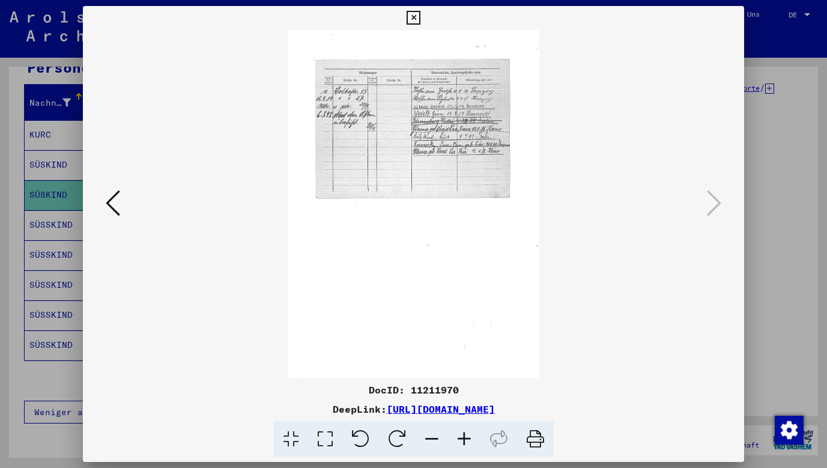
click at [458, 429] on icon at bounding box center [464, 439] width 32 height 37
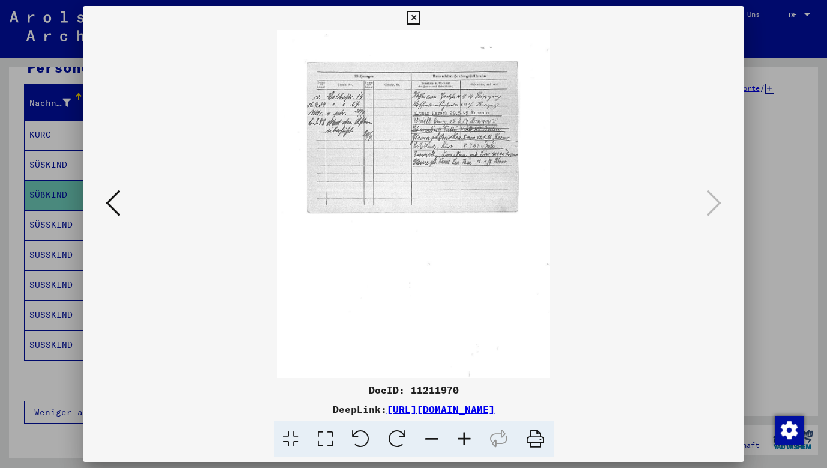
click at [458, 429] on icon at bounding box center [464, 439] width 32 height 37
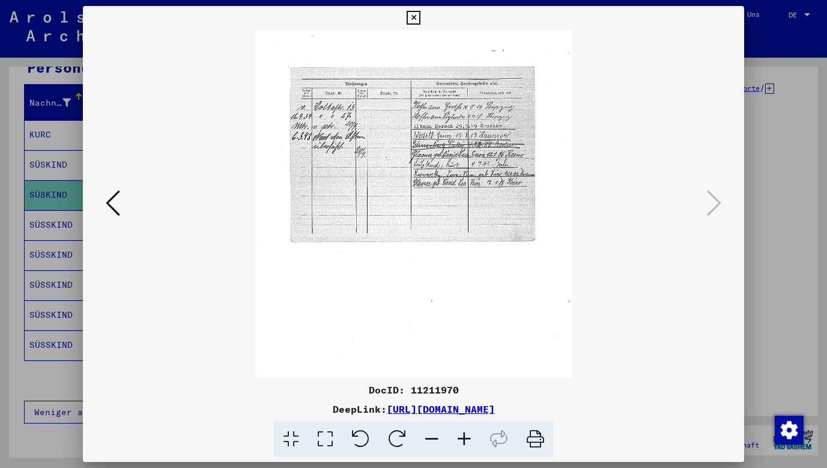
click at [458, 429] on icon at bounding box center [464, 439] width 32 height 37
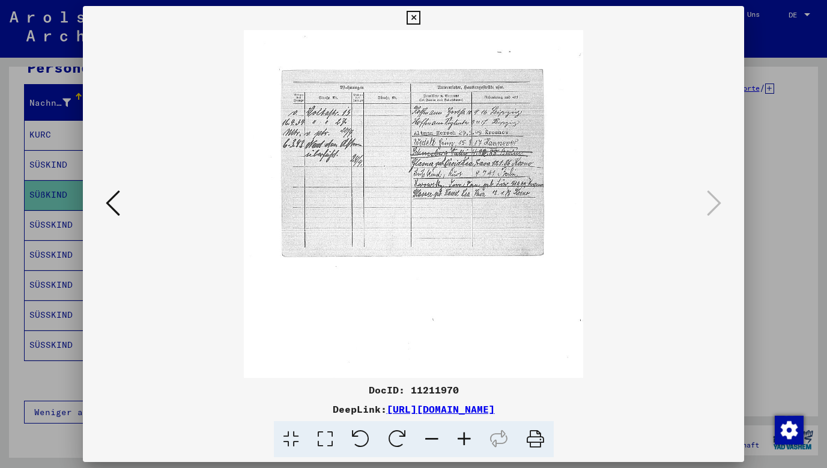
click at [458, 429] on icon at bounding box center [464, 439] width 32 height 37
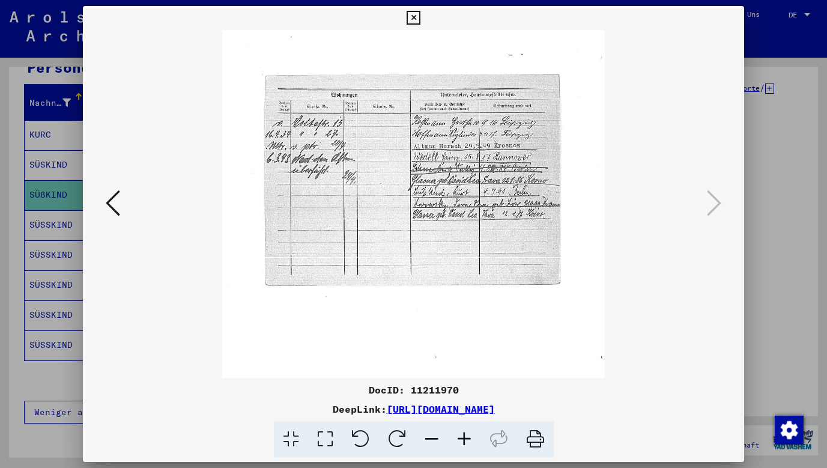
click at [458, 429] on icon at bounding box center [464, 439] width 32 height 37
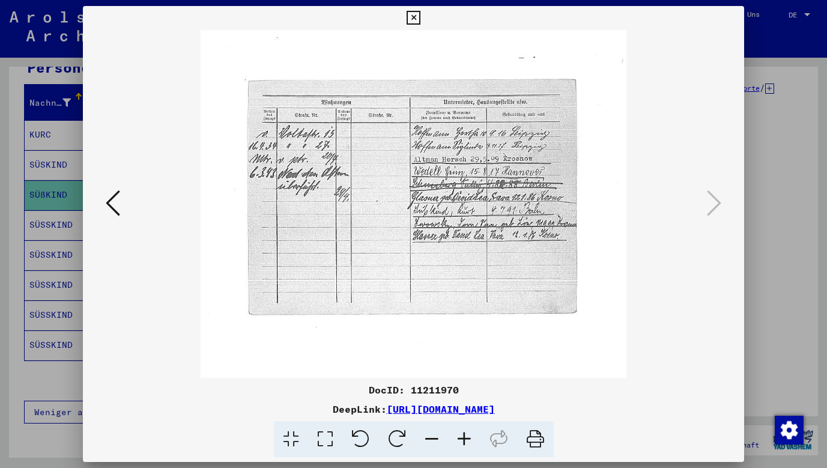
click at [458, 429] on icon at bounding box center [464, 439] width 32 height 37
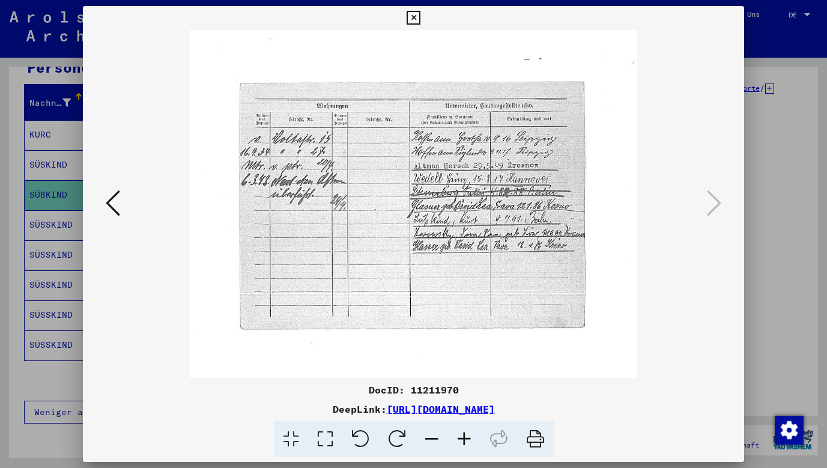
click at [458, 429] on icon at bounding box center [464, 439] width 32 height 37
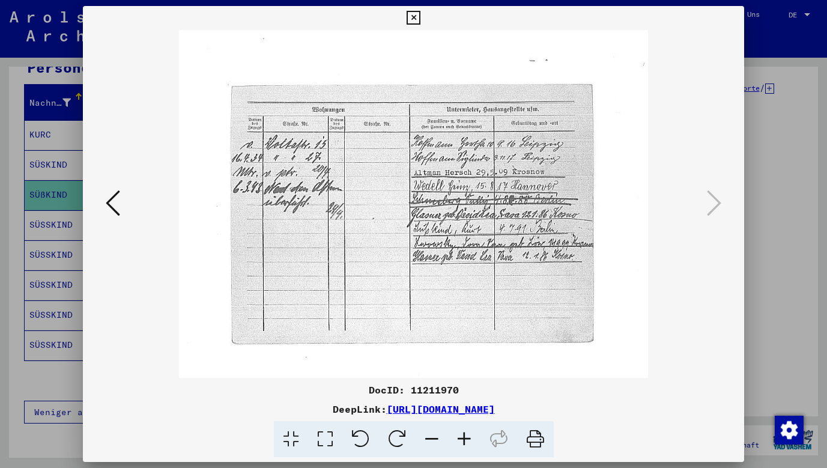
click at [458, 429] on icon at bounding box center [464, 439] width 32 height 37
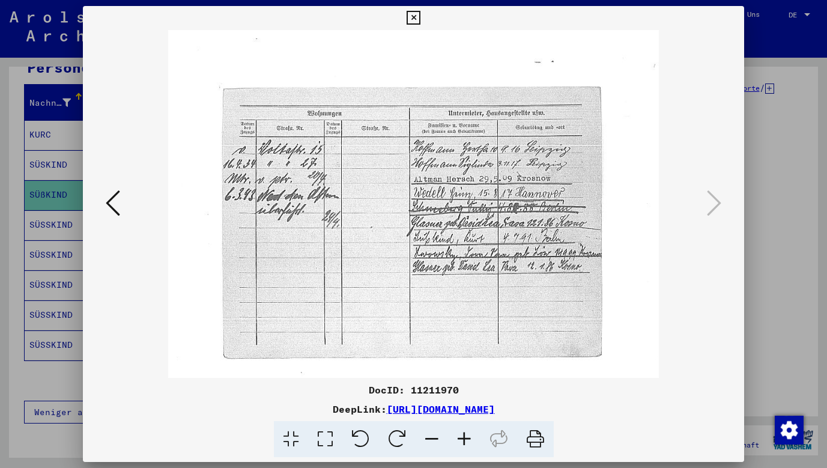
click at [421, 19] on icon at bounding box center [414, 18] width 14 height 14
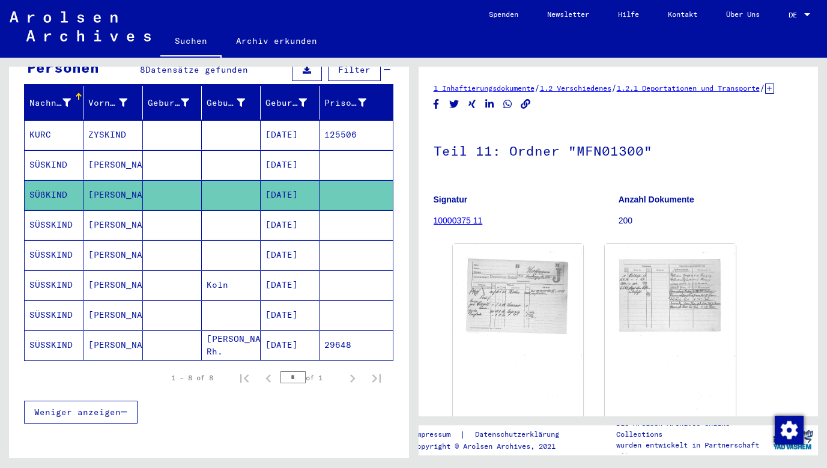
click at [61, 153] on mat-cell "SÜSKIND" at bounding box center [54, 164] width 59 height 29
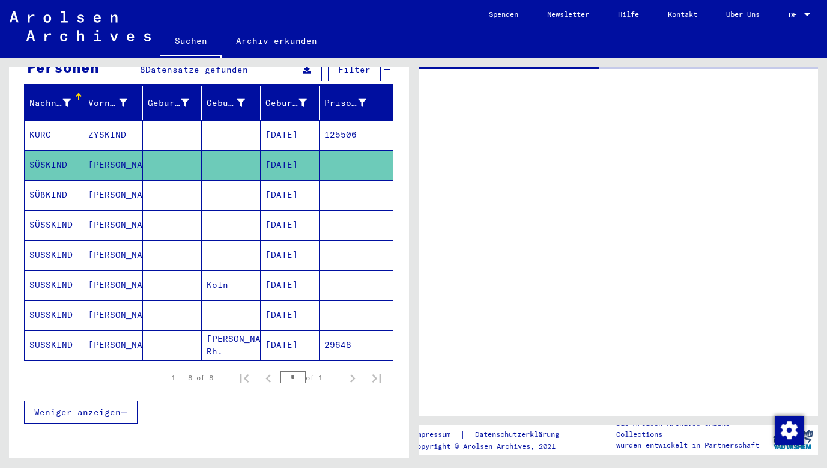
click at [61, 153] on mat-cell "SÜSKIND" at bounding box center [54, 164] width 59 height 29
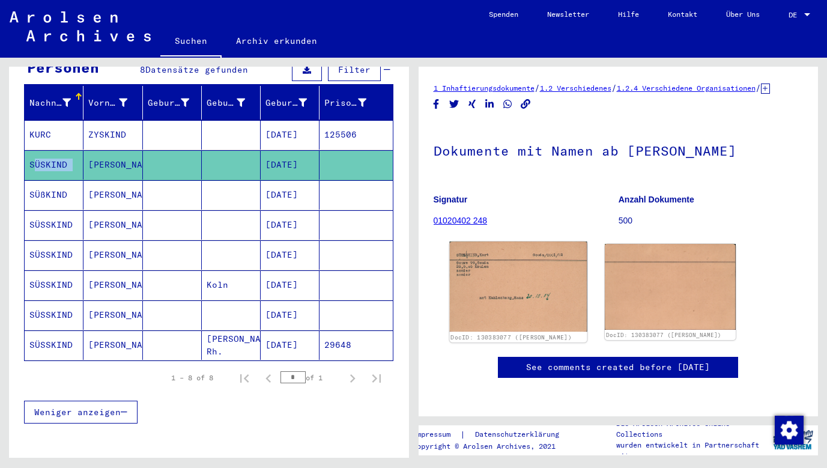
click at [463, 274] on img at bounding box center [518, 287] width 138 height 90
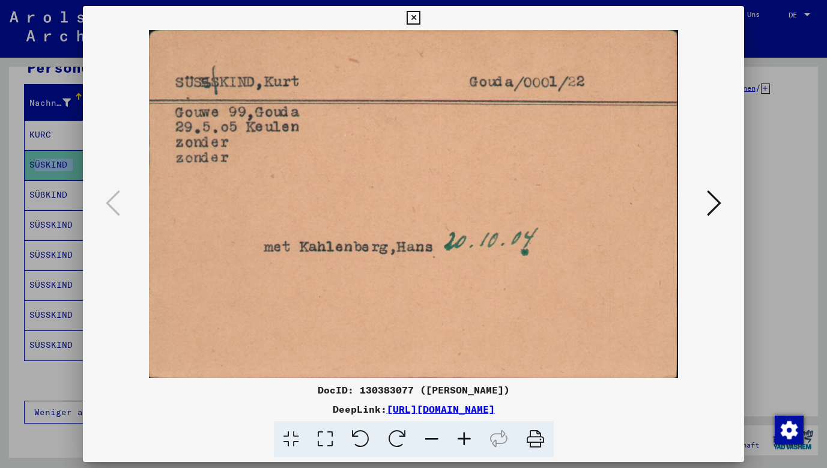
click at [719, 207] on icon at bounding box center [714, 203] width 14 height 29
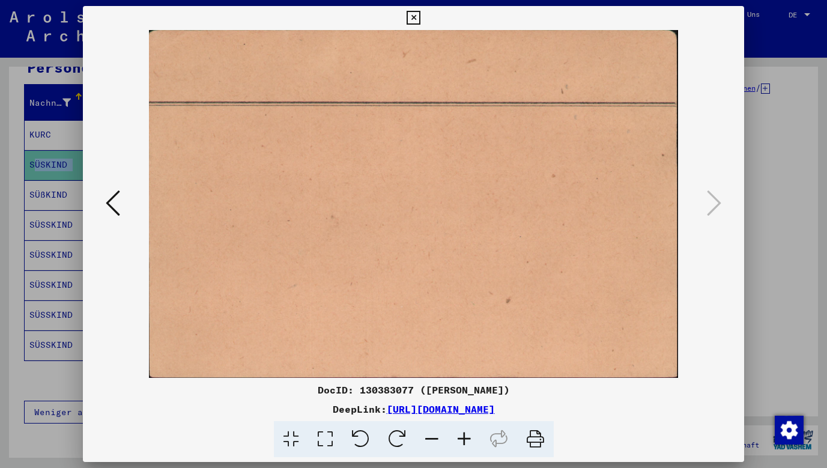
click at [421, 16] on icon at bounding box center [414, 18] width 14 height 14
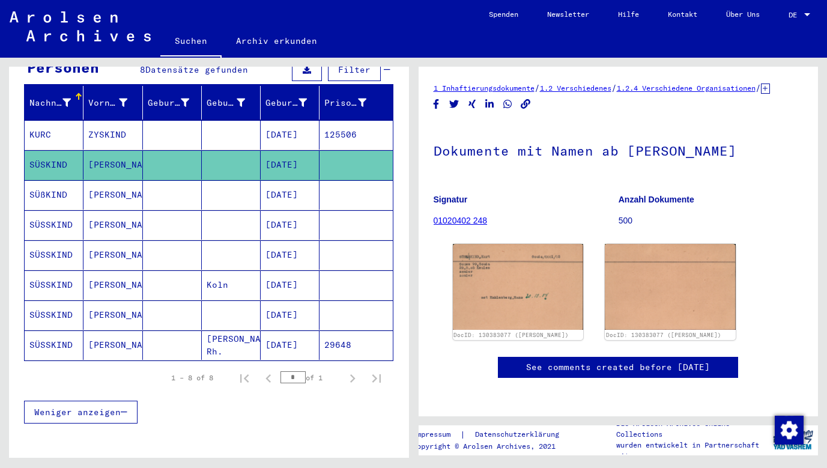
click at [37, 122] on mat-cell "KURC" at bounding box center [54, 134] width 59 height 29
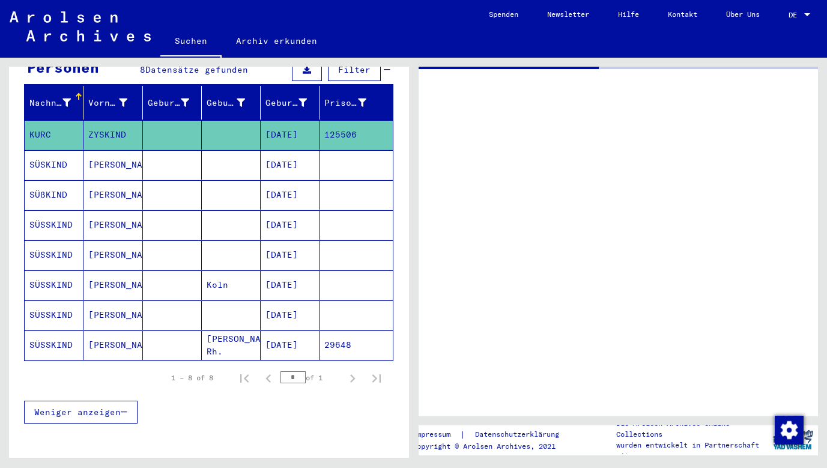
click at [37, 122] on mat-cell "KURC" at bounding box center [54, 134] width 59 height 29
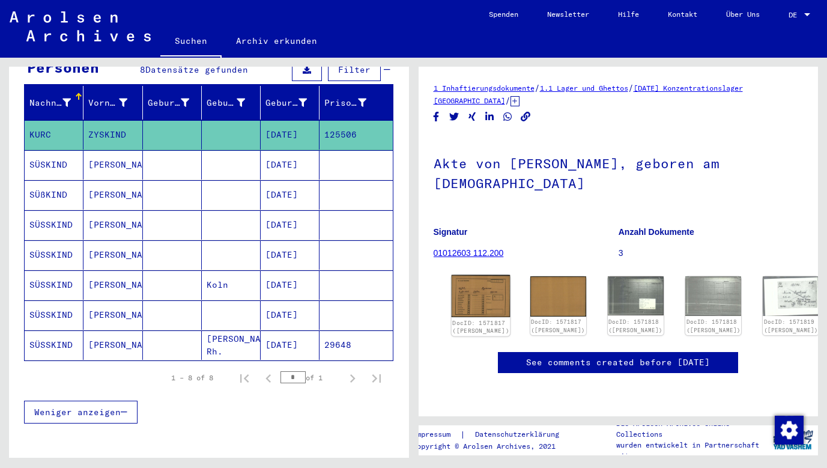
click at [468, 278] on img at bounding box center [480, 296] width 59 height 43
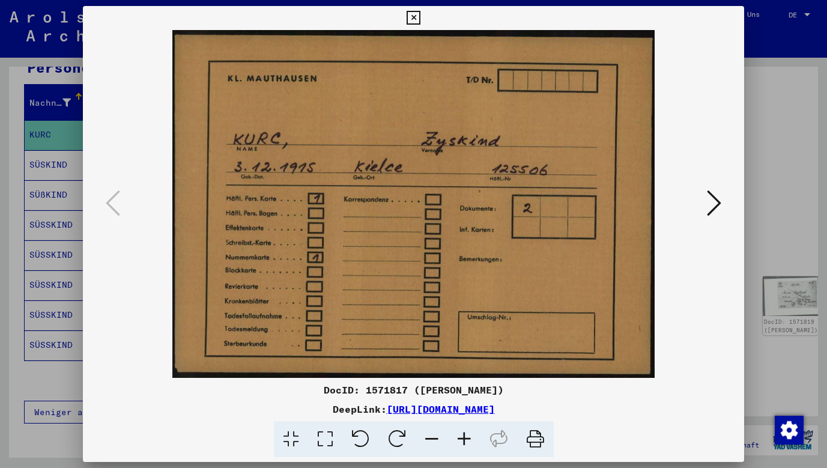
click at [718, 205] on icon at bounding box center [714, 203] width 14 height 29
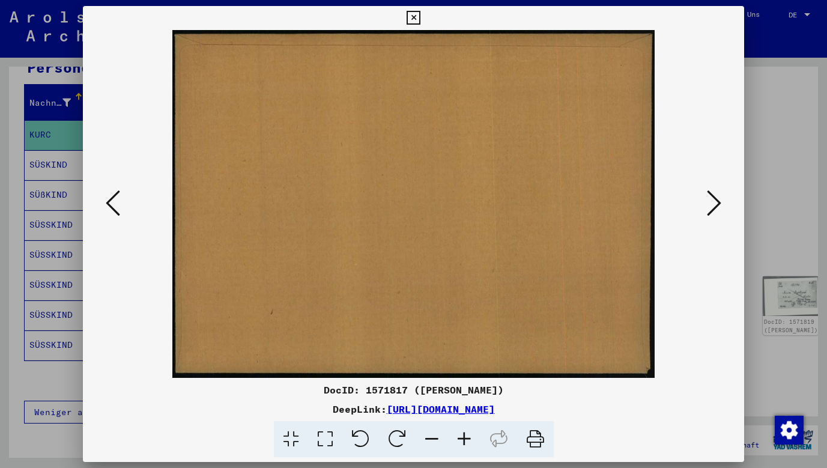
click at [718, 205] on icon at bounding box center [714, 203] width 14 height 29
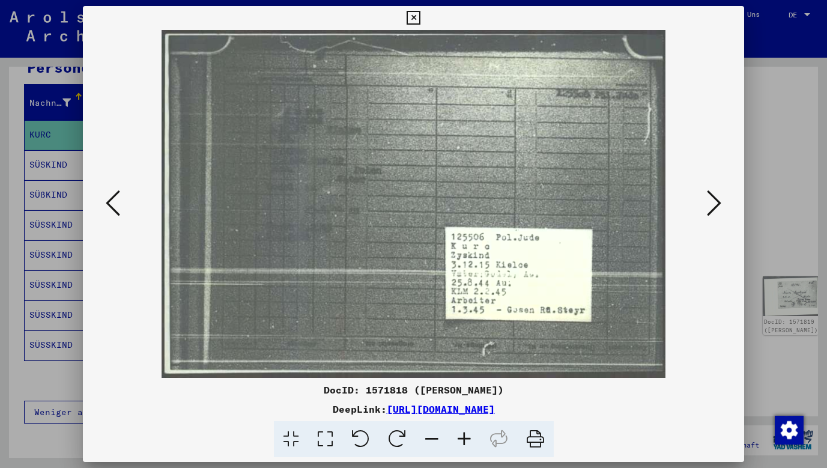
click at [718, 205] on icon at bounding box center [714, 203] width 14 height 29
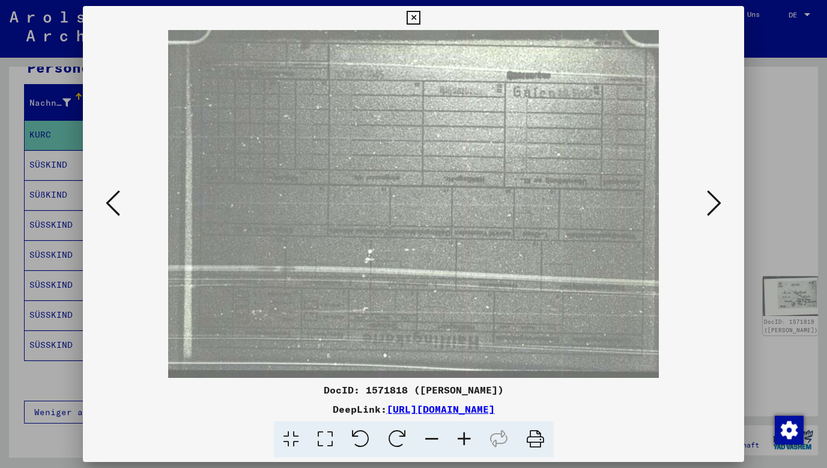
click at [718, 205] on icon at bounding box center [714, 203] width 14 height 29
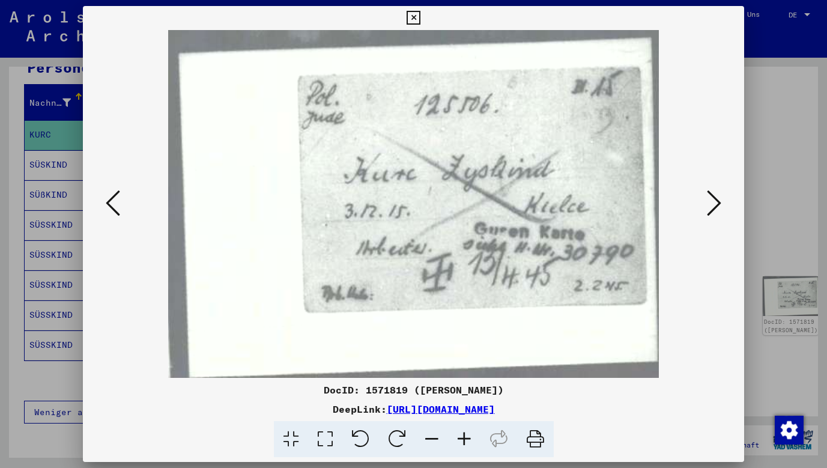
click at [718, 205] on icon at bounding box center [714, 203] width 14 height 29
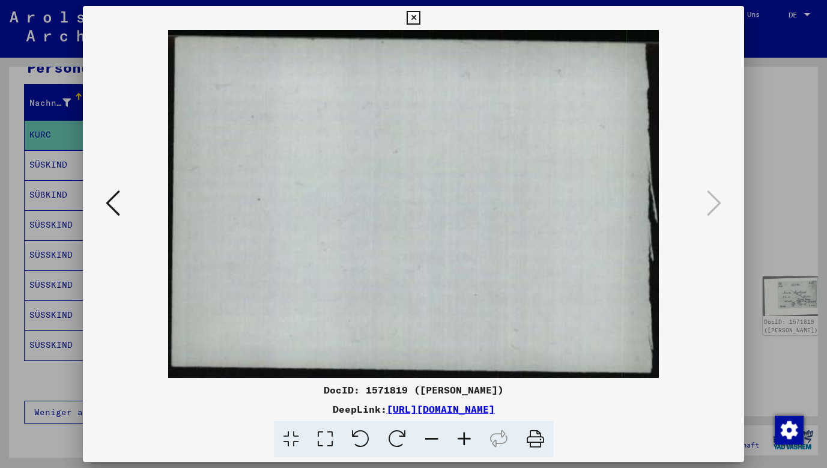
click at [421, 14] on icon at bounding box center [414, 18] width 14 height 14
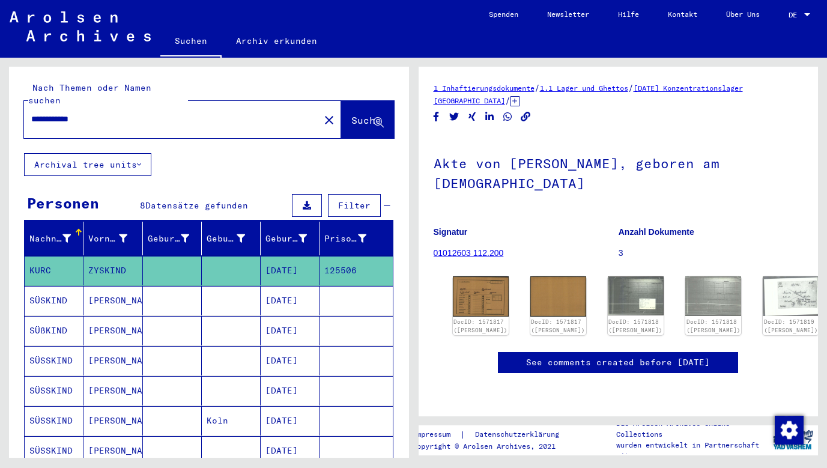
click at [59, 113] on input "**********" at bounding box center [171, 119] width 281 height 13
drag, startPoint x: 71, startPoint y: 109, endPoint x: 82, endPoint y: 130, distance: 23.6
click at [71, 113] on input "**********" at bounding box center [171, 119] width 281 height 13
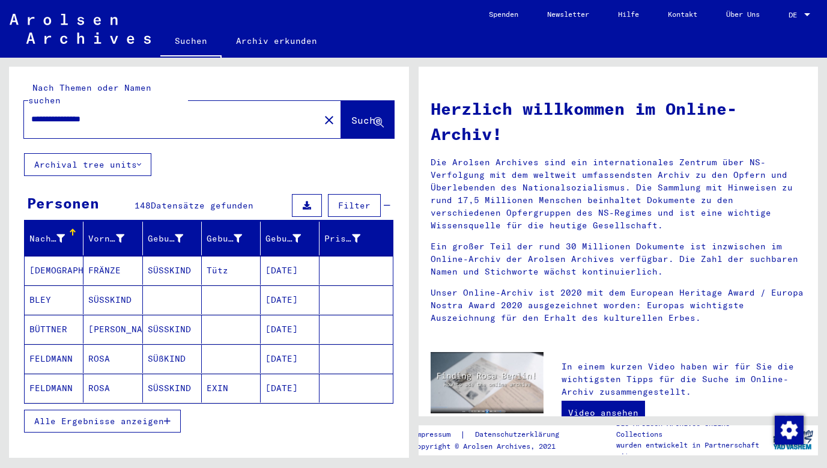
click at [117, 416] on span "Alle Ergebnisse anzeigen" at bounding box center [99, 421] width 130 height 11
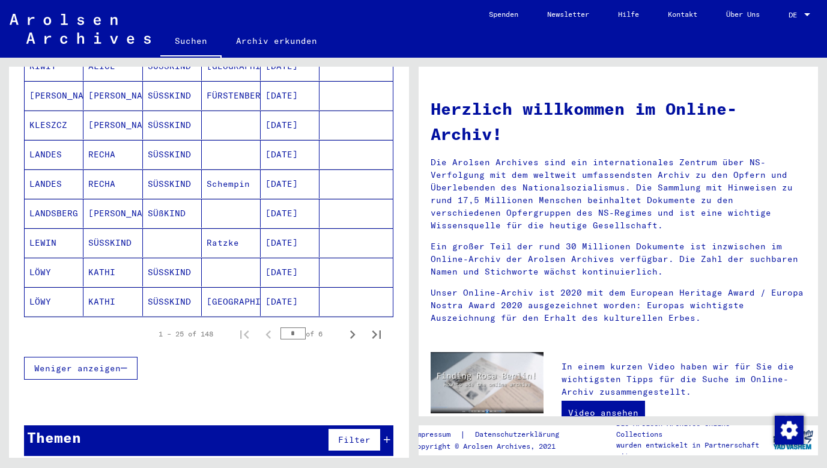
scroll to position [674, 0]
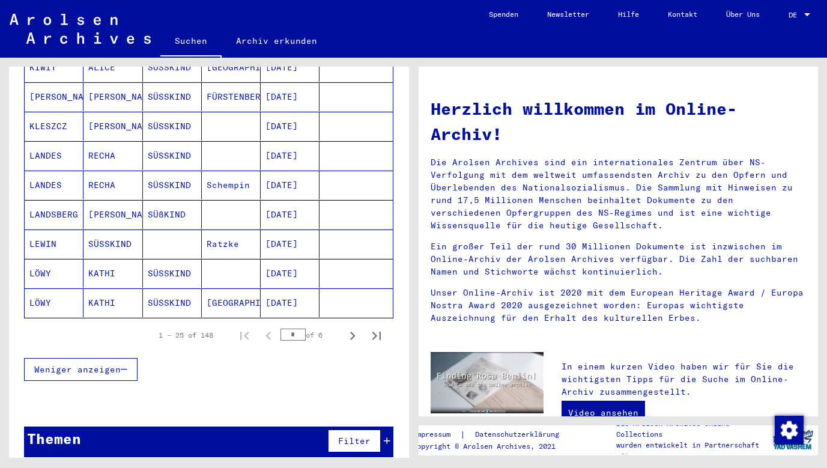
click at [115, 364] on span "Weniger anzeigen" at bounding box center [77, 369] width 87 height 11
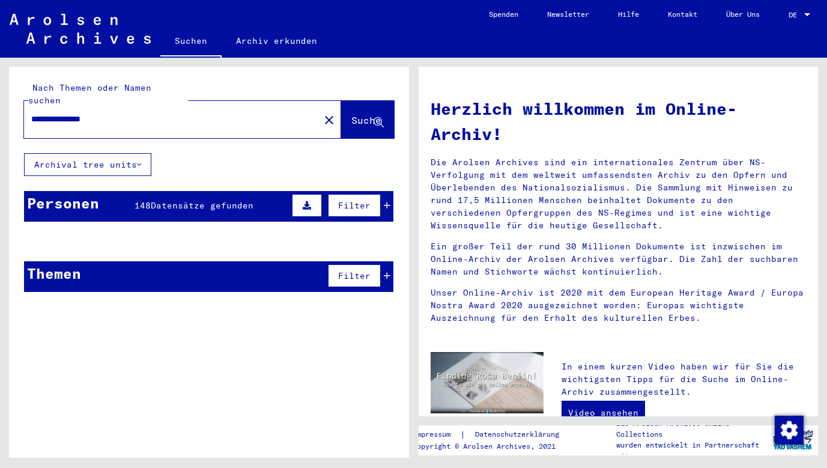
scroll to position [0, 0]
click at [82, 113] on input "**********" at bounding box center [168, 119] width 274 height 13
type input "**********"
click at [359, 114] on span "Suche" at bounding box center [366, 120] width 30 height 12
click at [379, 118] on icon at bounding box center [379, 123] width 10 height 10
